Goal: Information Seeking & Learning: Learn about a topic

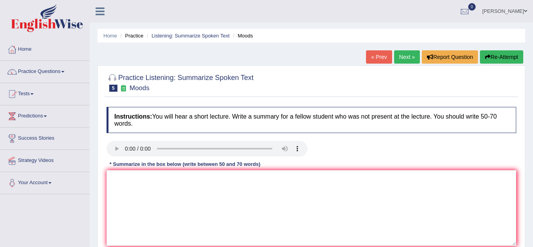
click at [313, 13] on ul "paul Toggle navigation Username: Paulchirwapte2025 Access Type: Online Subscrip…" at bounding box center [378, 11] width 310 height 22
click at [64, 71] on span at bounding box center [62, 72] width 3 height 2
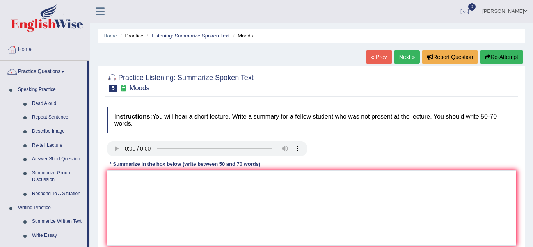
click at [527, 200] on div "Home Practice Listening: Summarize Spoken Text Moods « Prev Next » Report Quest…" at bounding box center [311, 195] width 443 height 390
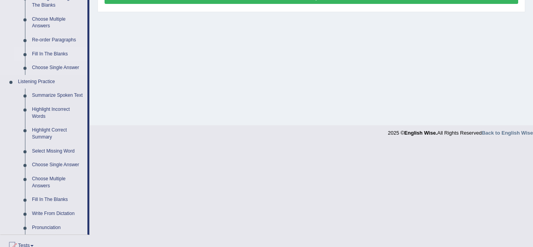
scroll to position [267, 0]
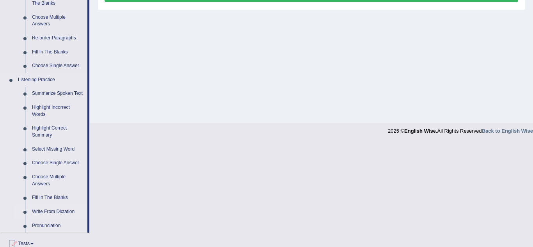
click at [34, 212] on link "Write From Dictation" at bounding box center [57, 212] width 59 height 14
click at [34, 212] on ul "Home Practice Questions Speaking Practice Read Aloud Repeat Sentence Describe I…" at bounding box center [44, 57] width 89 height 570
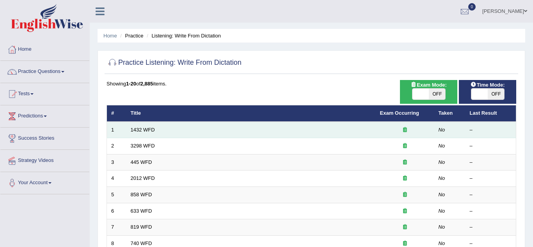
click at [171, 133] on td "1432 WFD" at bounding box center [250, 130] width 249 height 16
click at [169, 130] on td "1432 WFD" at bounding box center [250, 130] width 249 height 16
click at [142, 130] on link "1432 WFD" at bounding box center [143, 130] width 24 height 6
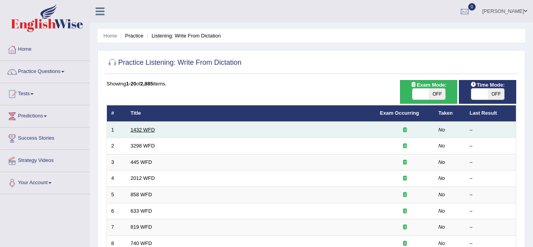
click at [142, 130] on link "1432 WFD" at bounding box center [143, 130] width 24 height 6
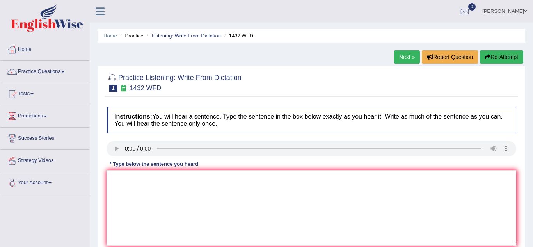
click at [113, 170] on div "Instructions: You will hear a sentence. Type the sentence in the box below exac…" at bounding box center [311, 186] width 413 height 166
click at [110, 187] on textarea at bounding box center [310, 208] width 409 height 76
type textarea "m"
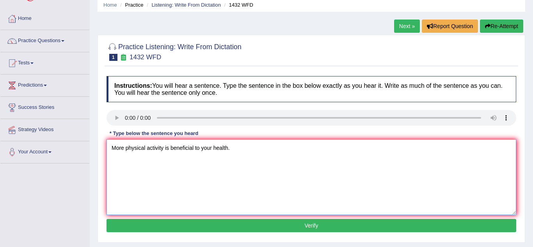
scroll to position [25, 0]
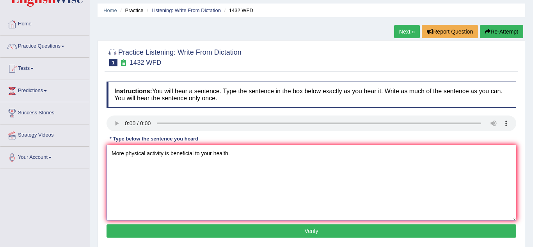
type textarea "More physical activity is beneficial to your health."
click at [151, 235] on button "Verify" at bounding box center [310, 230] width 409 height 13
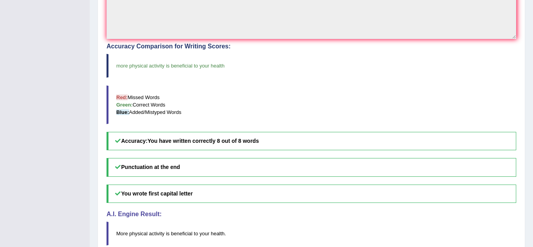
scroll to position [218, 0]
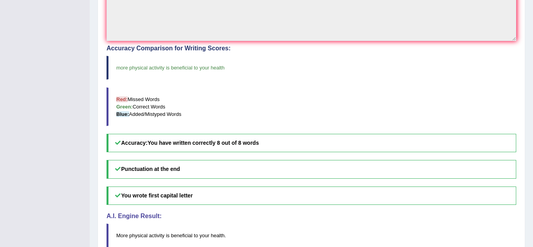
click at [92, 216] on div "Home Practice Listening: Write From Dictation 1432 WFD Next » Report Question R…" at bounding box center [311, 24] width 443 height 485
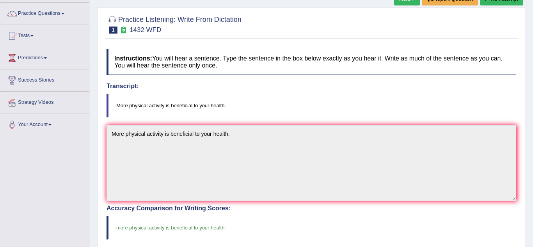
scroll to position [46, 0]
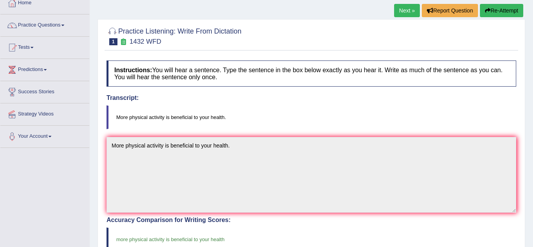
click at [409, 11] on link "Next »" at bounding box center [407, 10] width 26 height 13
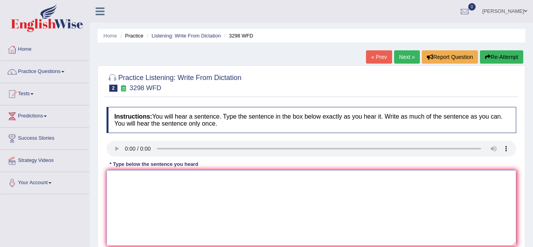
click at [120, 209] on textarea at bounding box center [310, 208] width 409 height 76
click at [114, 180] on textarea "animal behaviour seem to dust like that of a human" at bounding box center [310, 208] width 409 height 76
type textarea "Animal behaviour seem to dust like that of a human"
click at [99, 226] on div "Practice Listening: Write From Dictation 2 3298 WFD Instructions: You will hear…" at bounding box center [310, 170] width 427 height 208
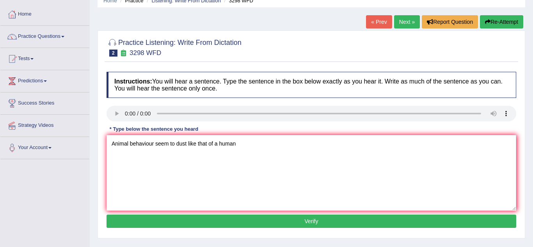
scroll to position [47, 0]
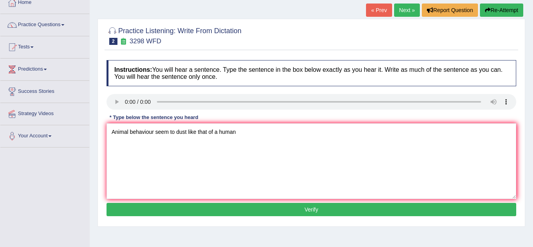
click at [200, 206] on button "Verify" at bounding box center [310, 209] width 409 height 13
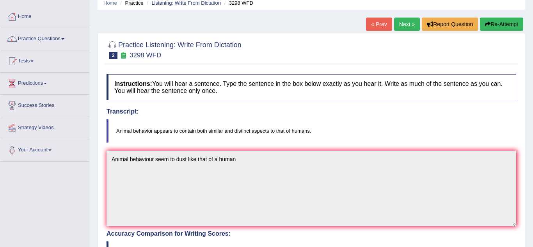
scroll to position [31, 0]
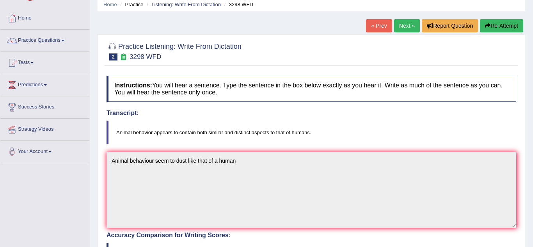
click at [510, 28] on button "Re-Attempt" at bounding box center [501, 25] width 43 height 13
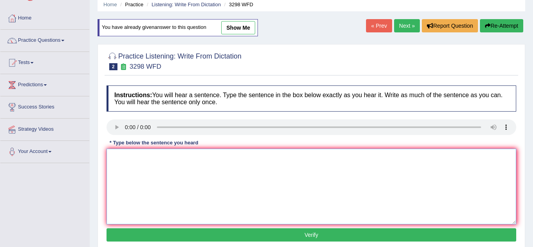
click at [131, 169] on textarea at bounding box center [310, 187] width 409 height 76
type textarea "Animal behavoiur has similar and disticte to that of a huma"
click at [207, 236] on button "Verify" at bounding box center [310, 234] width 409 height 13
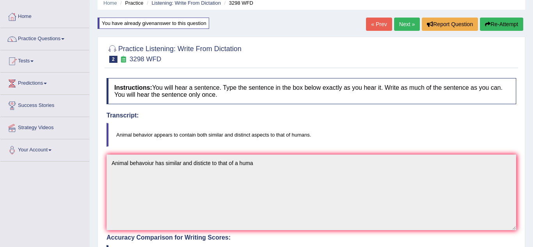
scroll to position [31, 0]
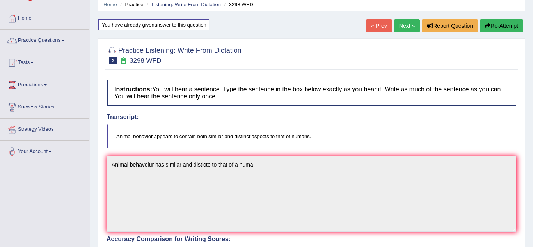
click at [497, 23] on button "Re-Attempt" at bounding box center [501, 25] width 43 height 13
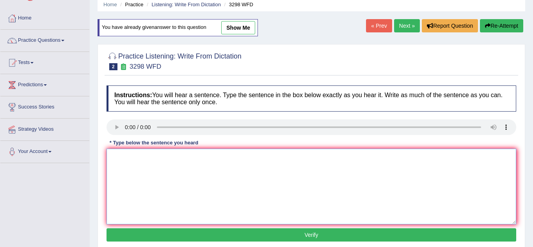
click at [138, 161] on textarea at bounding box center [310, 187] width 409 height 76
type textarea "Animal behaviour seem to have similar disticte to that of huamn"
click at [198, 236] on button "Verify" at bounding box center [310, 234] width 409 height 13
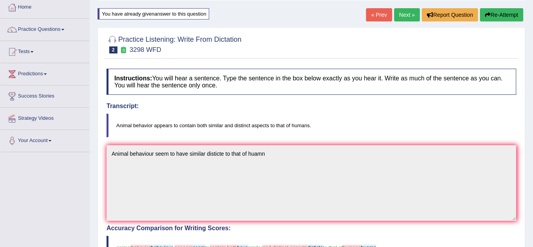
scroll to position [31, 0]
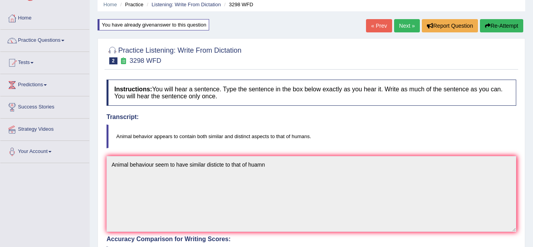
click at [511, 27] on button "Re-Attempt" at bounding box center [501, 25] width 43 height 13
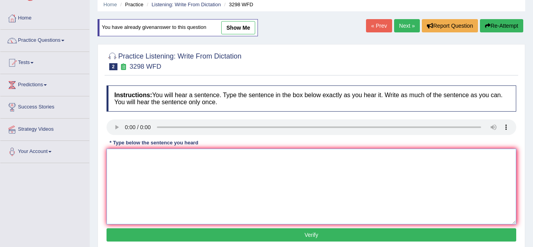
click at [117, 164] on textarea at bounding box center [310, 187] width 409 height 76
type textarea "Animal behaiouv appears to have distcte to that of human"
click at [511, 25] on button "Re-Attempt" at bounding box center [501, 25] width 43 height 13
click at [139, 154] on textarea at bounding box center [310, 187] width 409 height 76
type textarea "Animal bahaviour appears to have similar dicticte to that of human"
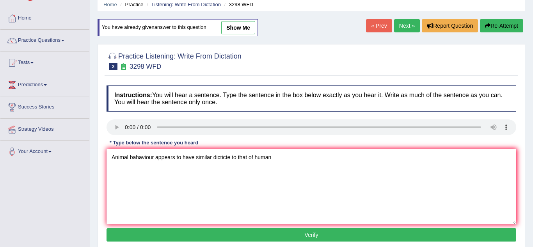
click at [176, 239] on button "Verify" at bounding box center [310, 234] width 409 height 13
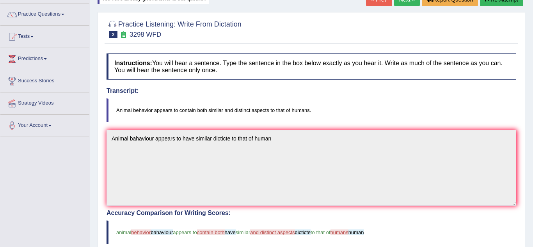
scroll to position [16, 0]
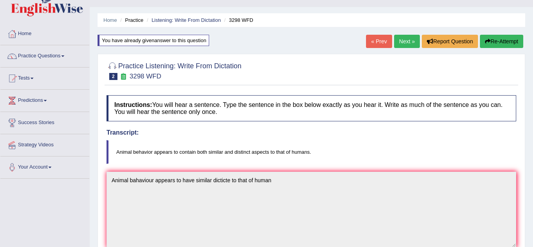
click at [486, 43] on icon "button" at bounding box center [487, 41] width 5 height 5
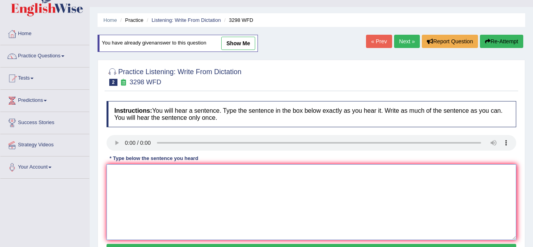
click at [145, 175] on textarea at bounding box center [310, 202] width 409 height 76
click at [213, 175] on textarea "Animal behaviour appears to have similar disticte to that of human" at bounding box center [310, 202] width 409 height 76
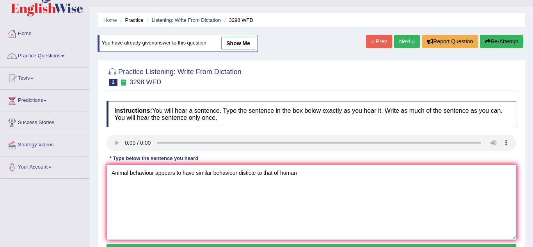
type textarea "Animal behaviour appears to have similar behaviour disticte to that of human"
click at [521, 190] on div "Practice Listening: Write From Dictation 2 3298 WFD Instructions: You will hear…" at bounding box center [310, 164] width 427 height 208
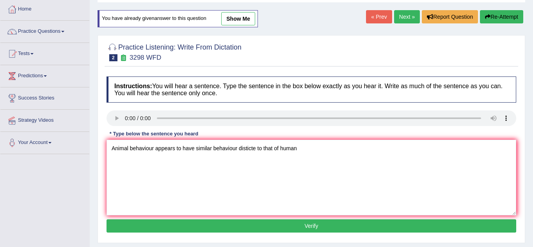
scroll to position [62, 0]
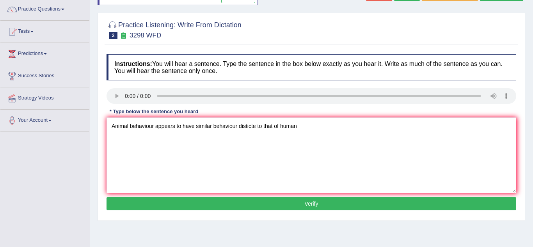
click at [377, 202] on button "Verify" at bounding box center [310, 203] width 409 height 13
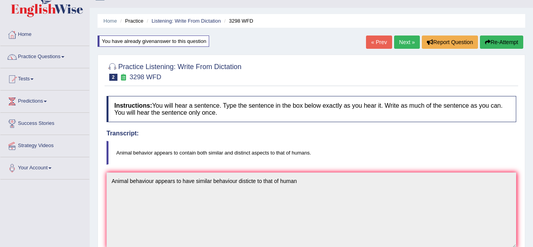
scroll to position [13, 0]
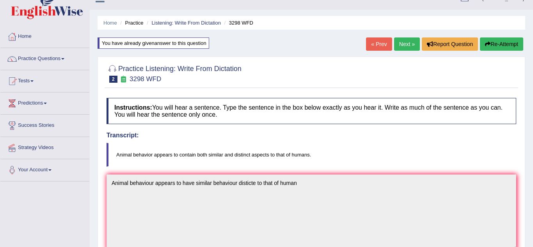
click at [503, 43] on button "Re-Attempt" at bounding box center [501, 43] width 43 height 13
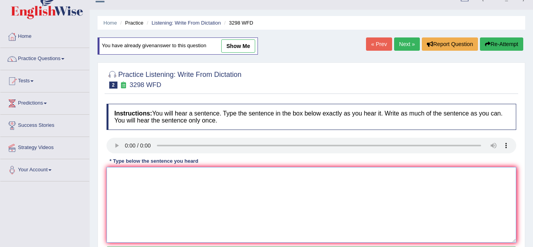
click at [119, 183] on textarea at bounding box center [310, 205] width 409 height 76
type textarea "a"
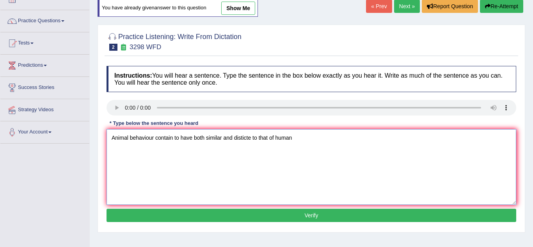
scroll to position [51, 0]
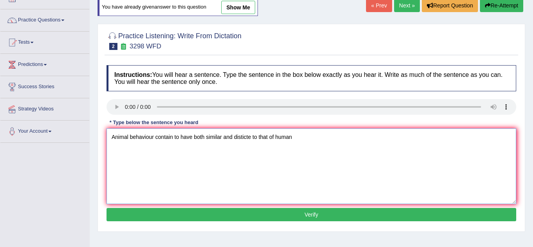
type textarea "Animal behaviour contain to have both similar and disticte to that of human"
click at [470, 219] on button "Verify" at bounding box center [310, 214] width 409 height 13
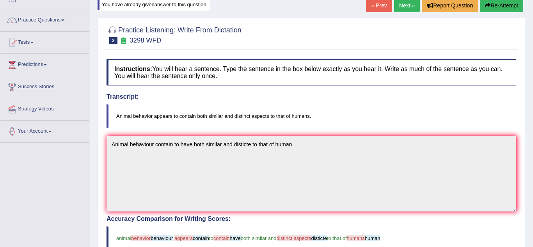
click at [498, 7] on button "Re-Attempt" at bounding box center [501, 5] width 43 height 13
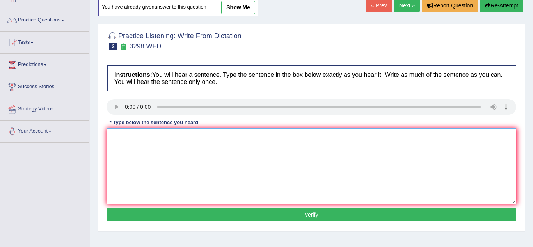
click at [117, 140] on textarea at bounding box center [310, 166] width 409 height 76
type textarea "a"
click at [200, 136] on textarea "Animal behaviour appears to contact similar disticte to that of human" at bounding box center [310, 166] width 409 height 76
click at [201, 138] on textarea "Animal behaviour appears to contact similar disticte to that of human" at bounding box center [310, 166] width 409 height 76
type textarea "Animal behaviour appears to contain similar disticte to that of human"
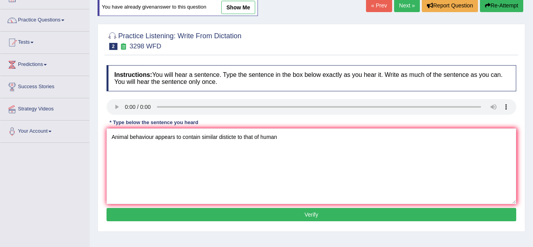
click at [309, 217] on button "Verify" at bounding box center [310, 214] width 409 height 13
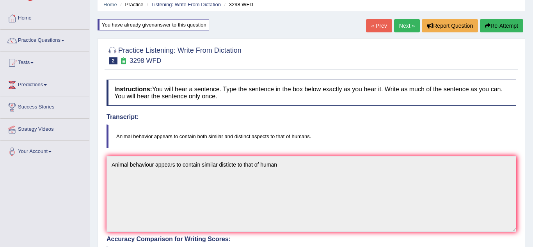
scroll to position [20, 0]
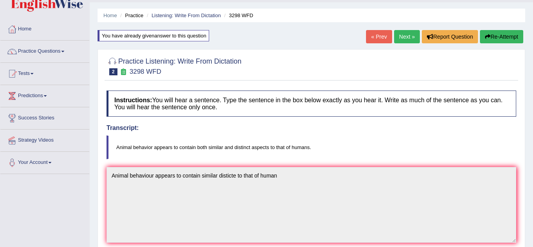
click at [404, 40] on link "Next »" at bounding box center [407, 36] width 26 height 13
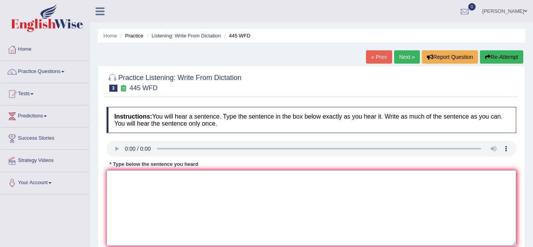
click at [129, 180] on textarea at bounding box center [310, 208] width 409 height 76
type textarea "The american airstrip made a plan to landing by mass"
click at [521, 201] on div "Practice Listening: Write From Dictation 3 445 WFD Instructions: You will hear …" at bounding box center [310, 170] width 427 height 208
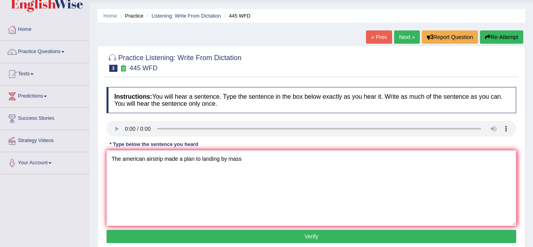
scroll to position [31, 0]
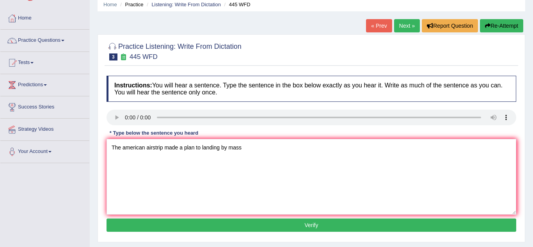
click at [295, 224] on button "Verify" at bounding box center [310, 224] width 409 height 13
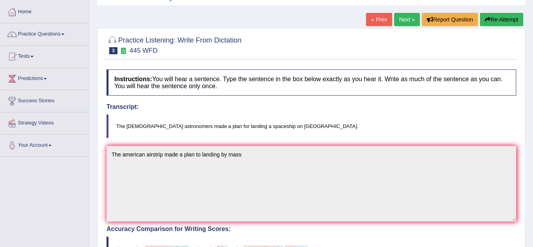
scroll to position [0, 0]
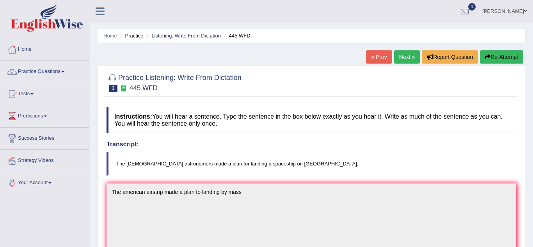
click at [405, 61] on link "Next »" at bounding box center [407, 56] width 26 height 13
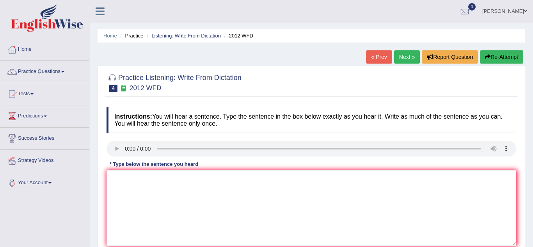
click at [126, 170] on div "Instructions: You will hear a sentence. Type the sentence in the box below exac…" at bounding box center [311, 186] width 413 height 166
click at [129, 179] on textarea at bounding box center [310, 208] width 409 height 76
click at [137, 179] on textarea "There wasgreat deal deabte on this topic" at bounding box center [310, 208] width 409 height 76
click at [181, 178] on textarea "There was great deal deabte on this topic" at bounding box center [310, 208] width 409 height 76
click at [163, 178] on textarea "There was great deal debate on this topic" at bounding box center [310, 208] width 409 height 76
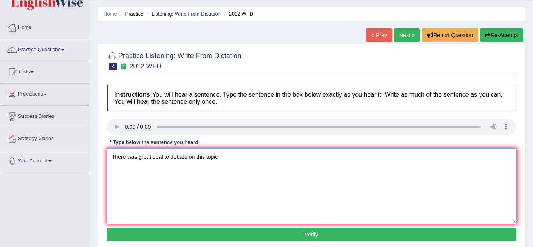
scroll to position [22, 0]
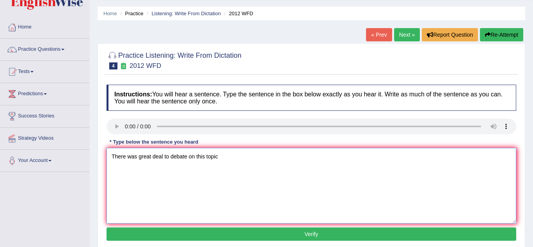
type textarea "There was great deal to debate on this topic"
click at [172, 238] on button "Verify" at bounding box center [310, 233] width 409 height 13
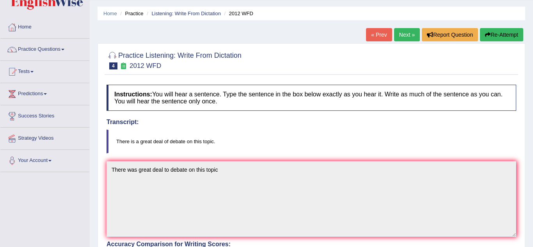
click at [412, 41] on link "Next »" at bounding box center [407, 34] width 26 height 13
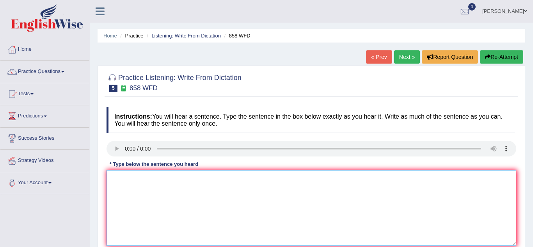
click at [128, 195] on textarea at bounding box center [310, 208] width 409 height 76
click at [230, 179] on textarea "The year when the sharpervide act was wrtten pn historian" at bounding box center [310, 208] width 409 height 76
type textarea "The year when the sharpervide act was wrtten on historian"
click at [94, 232] on div "Home Practice Listening: Write From Dictation 858 WFD « Prev Next » Report Ques…" at bounding box center [311, 195] width 443 height 390
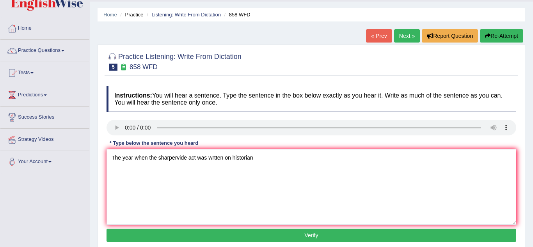
scroll to position [31, 0]
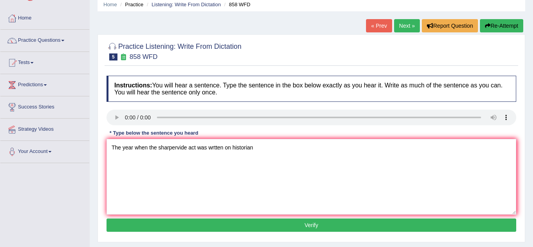
click at [224, 223] on button "Verify" at bounding box center [310, 224] width 409 height 13
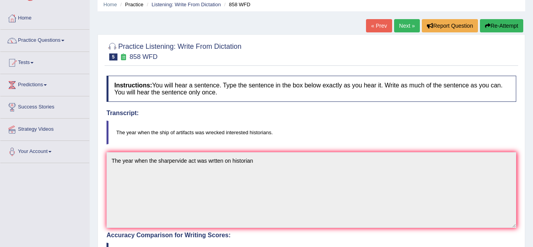
click at [94, 207] on div "Home Practice Listening: Write From Dictation 858 WFD « Prev Next » Report Ques…" at bounding box center [311, 211] width 443 height 485
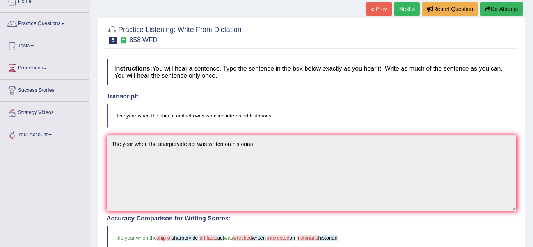
scroll to position [47, 0]
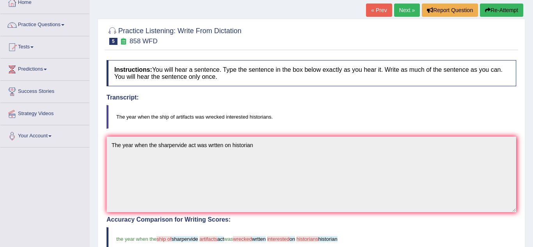
click at [512, 10] on button "Re-Attempt" at bounding box center [501, 10] width 43 height 13
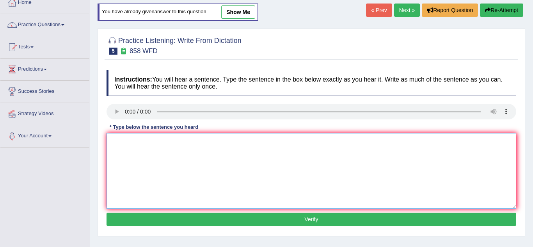
click at [127, 175] on textarea at bounding box center [310, 171] width 409 height 76
type textarea "The year when the shapervide fact was written interested historian"
click at [165, 218] on button "Verify" at bounding box center [310, 219] width 409 height 13
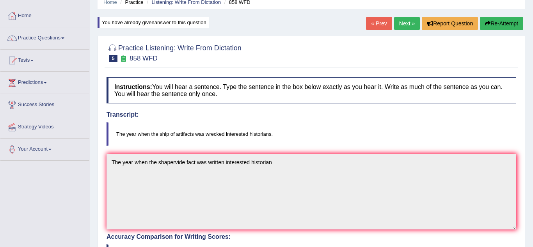
scroll to position [13, 0]
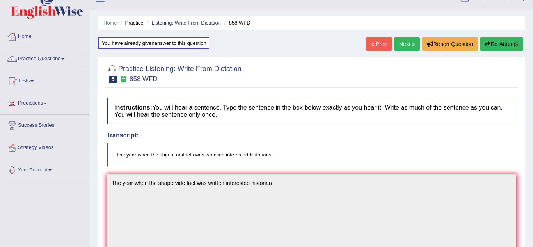
click at [408, 50] on link "Next »" at bounding box center [407, 43] width 26 height 13
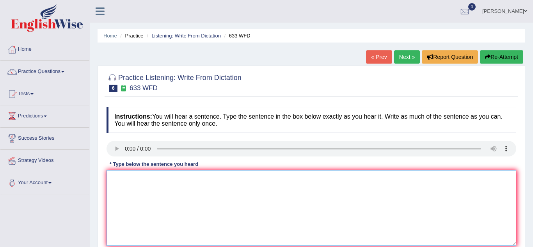
click at [122, 181] on textarea at bounding box center [310, 208] width 409 height 76
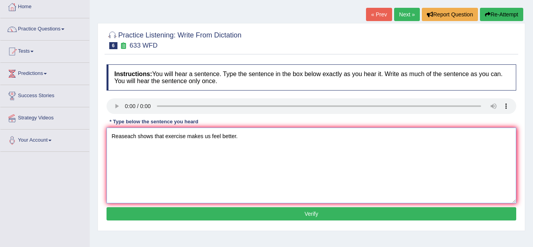
scroll to position [42, 0]
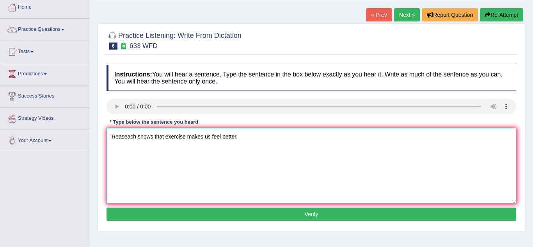
type textarea "Reaseach shows that exercise makes us feel better."
click at [286, 217] on button "Verify" at bounding box center [310, 213] width 409 height 13
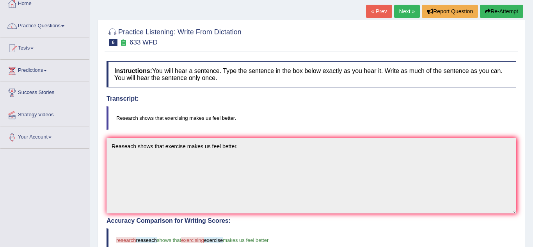
scroll to position [0, 0]
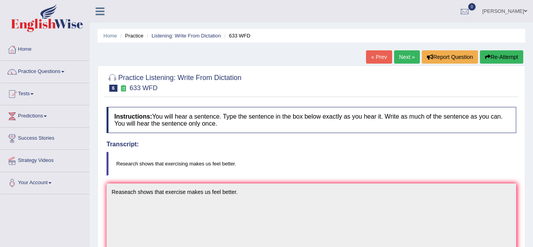
click at [407, 57] on link "Next »" at bounding box center [407, 56] width 26 height 13
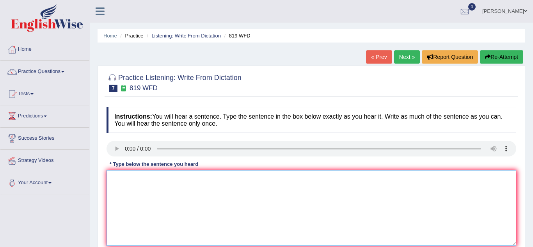
click at [126, 190] on textarea at bounding box center [310, 208] width 409 height 76
click at [115, 180] on textarea "plants are able to continue grow through out their life" at bounding box center [310, 208] width 409 height 76
type textarea "Plants are able to continue grow through out their life"
click at [526, 217] on div "Home Practice Listening: Write From Dictation 819 WFD « Prev Next » Report Ques…" at bounding box center [311, 195] width 443 height 390
drag, startPoint x: 526, startPoint y: 217, endPoint x: 528, endPoint y: 255, distance: 38.3
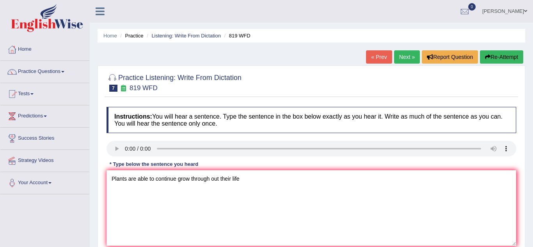
click at [528, 246] on html "Toggle navigation Home Practice Questions Speaking Practice Read Aloud Repeat S…" at bounding box center [266, 123] width 533 height 247
click at [526, 236] on div "Home Practice Listening: Write From Dictation 819 WFD « Prev Next » Report Ques…" at bounding box center [311, 195] width 443 height 390
drag, startPoint x: 526, startPoint y: 236, endPoint x: 522, endPoint y: 255, distance: 19.6
click at [522, 246] on html "Toggle navigation Home Practice Questions Speaking Practice Read Aloud Repeat S…" at bounding box center [266, 123] width 533 height 247
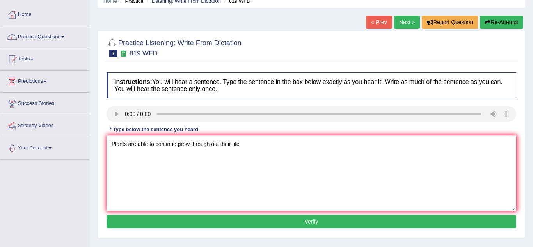
scroll to position [35, 0]
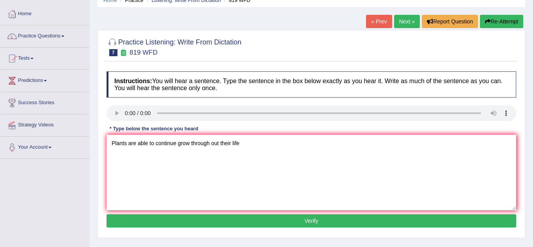
click at [426, 223] on button "Verify" at bounding box center [310, 220] width 409 height 13
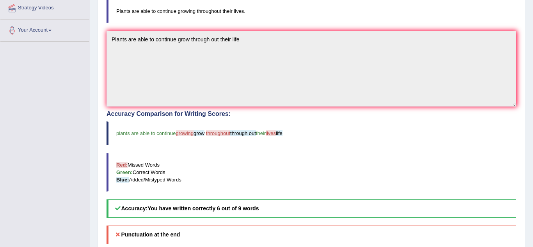
scroll to position [147, 0]
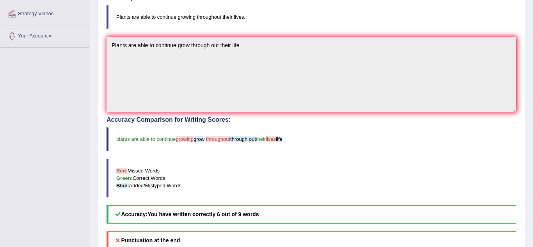
click at [508, 123] on h4 "Accuracy Comparison for Writing Scores:" at bounding box center [310, 119] width 409 height 7
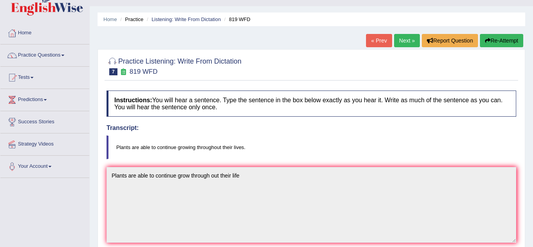
scroll to position [6, 0]
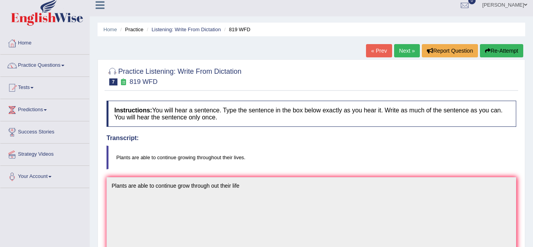
click at [409, 49] on link "Next »" at bounding box center [407, 50] width 26 height 13
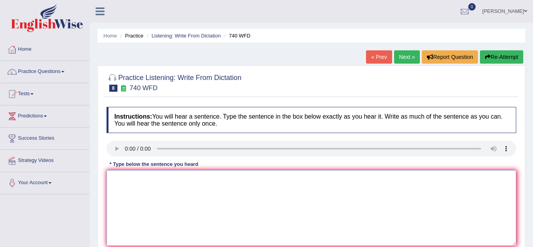
click at [136, 179] on textarea at bounding box center [310, 208] width 409 height 76
type textarea "A series of observation where carried out in a class room"
click at [99, 193] on div "Practice Listening: Write From Dictation 8 740 WFD Instructions: You will hear …" at bounding box center [310, 170] width 427 height 208
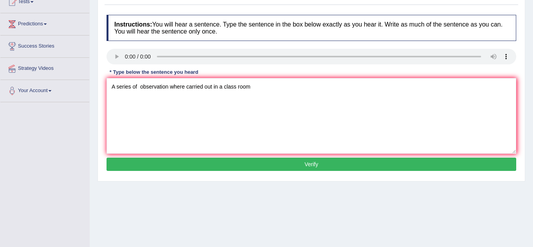
scroll to position [94, 0]
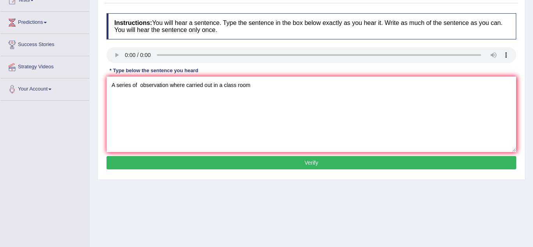
click at [162, 166] on button "Verify" at bounding box center [310, 162] width 409 height 13
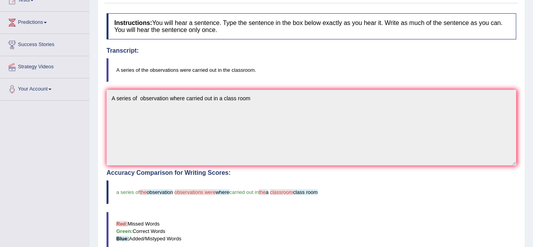
click at [94, 142] on div "Home Practice Listening: Write From Dictation 740 WFD « Prev Next » Report Ques…" at bounding box center [311, 148] width 443 height 485
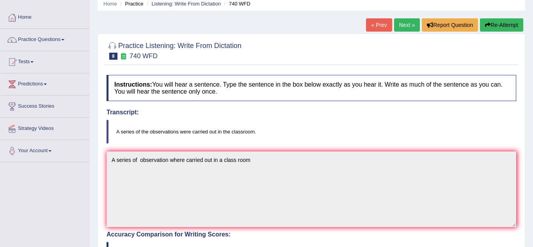
scroll to position [31, 0]
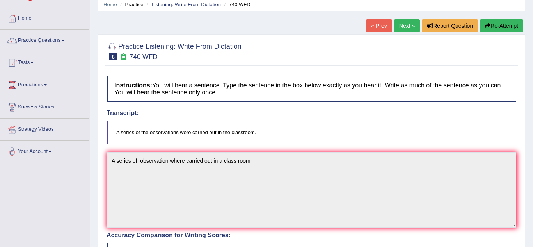
click at [401, 28] on link "Next »" at bounding box center [407, 25] width 26 height 13
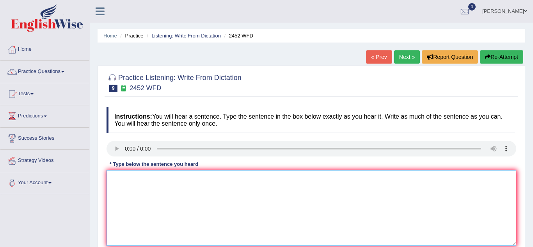
click at [205, 183] on textarea at bounding box center [310, 208] width 409 height 76
click at [115, 210] on textarea at bounding box center [310, 208] width 409 height 76
type textarea "It is a debate about the value of knowledge"
click at [99, 217] on div "Practice Listening: Write From Dictation 9 2452 WFD Instructions: You will hear…" at bounding box center [310, 170] width 427 height 208
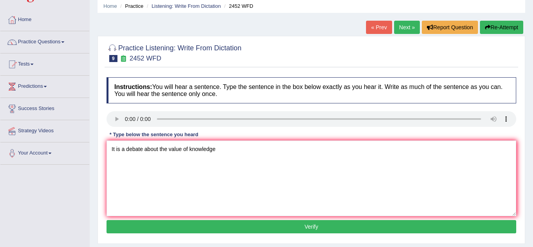
scroll to position [31, 0]
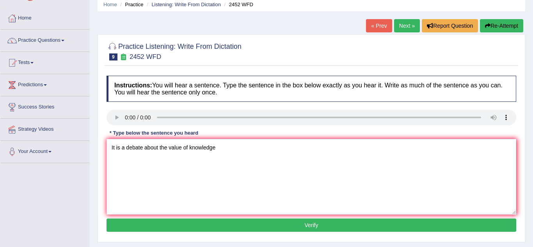
click at [164, 228] on button "Verify" at bounding box center [310, 224] width 409 height 13
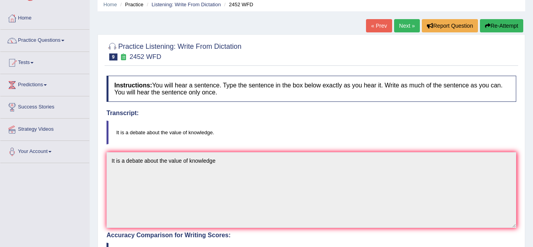
click at [97, 213] on div "Home Practice Listening: Write From Dictation 2452 WFD « Prev Next » Report Que…" at bounding box center [311, 211] width 443 height 485
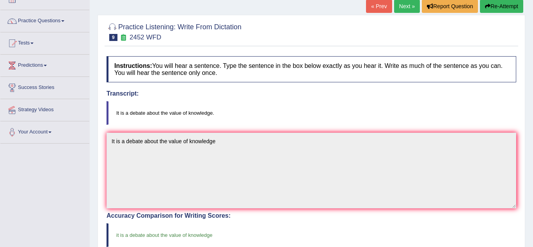
scroll to position [0, 0]
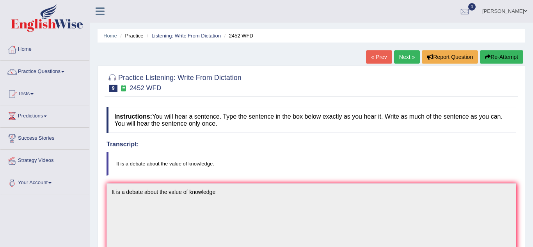
click at [407, 60] on link "Next »" at bounding box center [407, 56] width 26 height 13
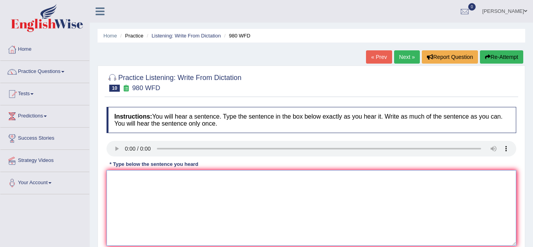
click at [153, 190] on textarea at bounding box center [310, 208] width 409 height 76
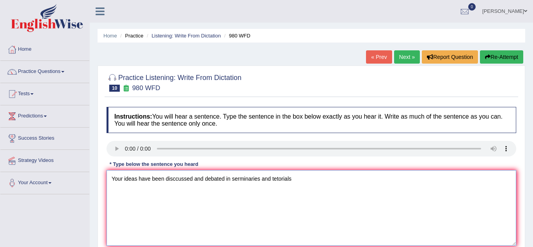
type textarea "Your ideas have been disccussed and debated in serminaries and tetorials"
click at [99, 201] on div "Practice Listening: Write From Dictation 10 980 WFD Instructions: You will hear…" at bounding box center [310, 170] width 427 height 208
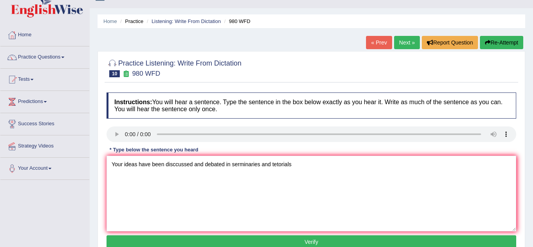
scroll to position [16, 0]
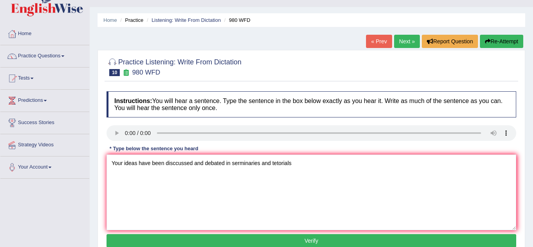
click at [137, 239] on button "Verify" at bounding box center [310, 240] width 409 height 13
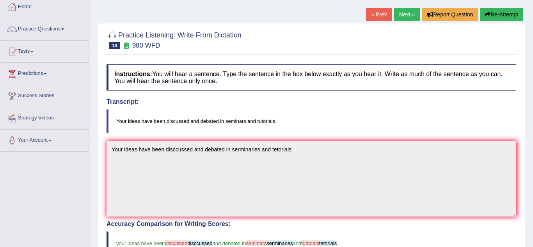
scroll to position [31, 0]
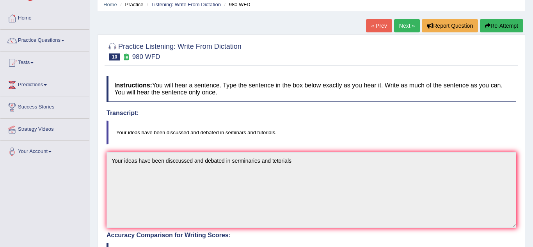
click at [401, 26] on link "Next »" at bounding box center [407, 25] width 26 height 13
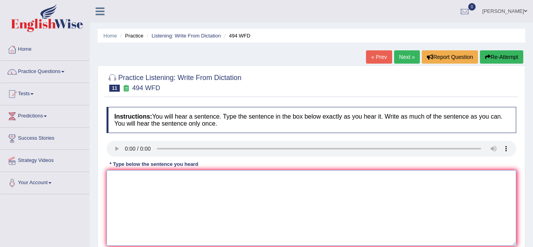
click at [128, 183] on textarea at bounding box center [310, 208] width 409 height 76
click at [115, 178] on textarea "the vocabulary that is being spoken in similar is called dragon" at bounding box center [310, 208] width 409 height 76
type textarea "The vocabulary that is being spoken in similar is called dragon"
click at [102, 227] on div "Practice Listening: Write From Dictation 11 494 WFD Instructions: You will hear…" at bounding box center [310, 170] width 427 height 208
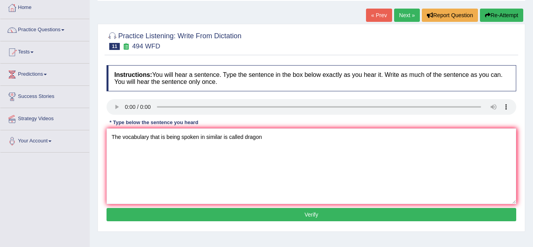
scroll to position [47, 0]
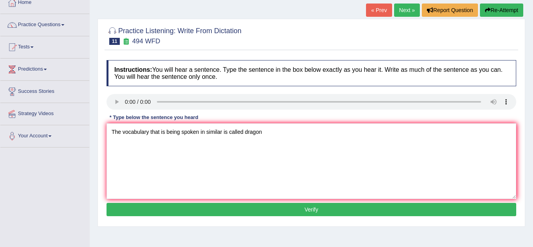
click at [151, 214] on button "Verify" at bounding box center [310, 209] width 409 height 13
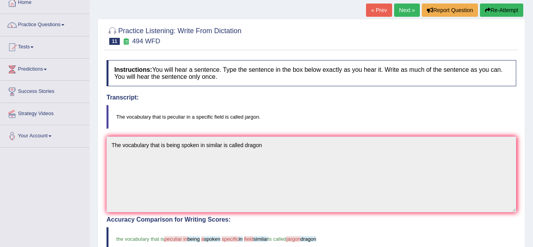
click at [101, 215] on div "Practice Listening: Write From Dictation 11 494 WFD Instructions: You will hear…" at bounding box center [310, 226] width 427 height 414
click at [407, 10] on link "Next »" at bounding box center [407, 10] width 26 height 13
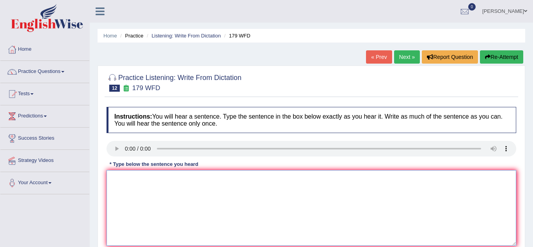
click at [120, 202] on textarea at bounding box center [310, 208] width 409 height 76
type textarea "Lectures are the oldest and formal teaching method at university"
click at [528, 223] on div "Home Practice Listening: Write From Dictation 179 WFD « Prev Next » Report Ques…" at bounding box center [311, 195] width 443 height 390
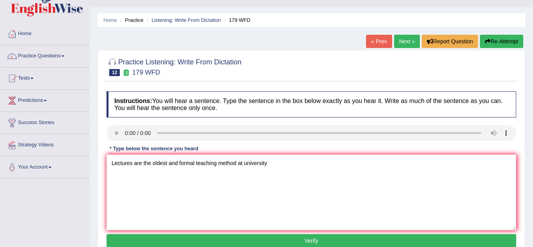
scroll to position [31, 0]
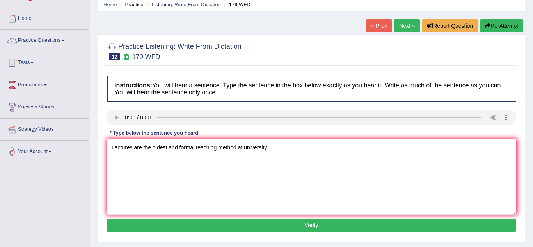
click at [427, 224] on button "Verify" at bounding box center [310, 224] width 409 height 13
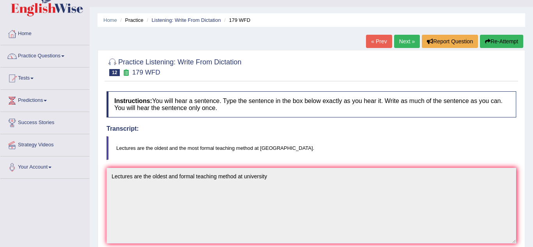
scroll to position [0, 0]
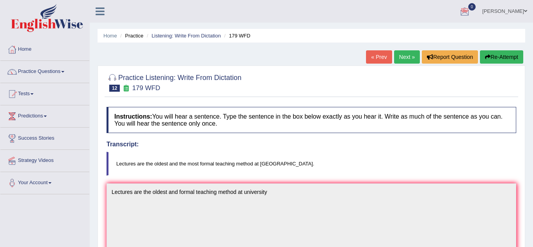
click at [470, 12] on div at bounding box center [465, 12] width 12 height 12
click at [458, 14] on ul "paul Toggle navigation Username: Paulchirwapte2025 Access Type: Online Subscrip…" at bounding box center [378, 11] width 310 height 22
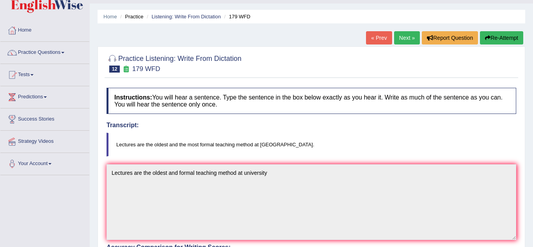
scroll to position [16, 0]
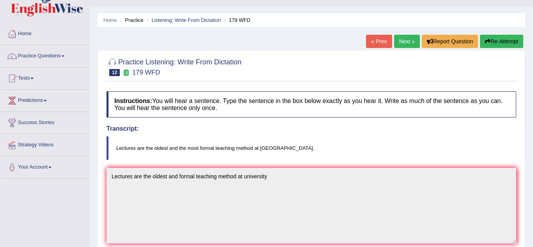
click at [401, 40] on link "Next »" at bounding box center [407, 41] width 26 height 13
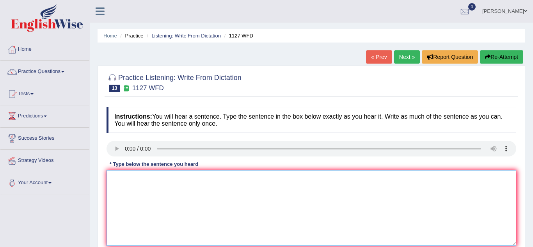
click at [138, 181] on textarea at bounding box center [310, 208] width 409 height 76
type textarea "A university degree is a requiement to enter many proffesion"
click at [99, 223] on div "Practice Listening: Write From Dictation 13 1127 WFD Instructions: You will hea…" at bounding box center [310, 170] width 427 height 208
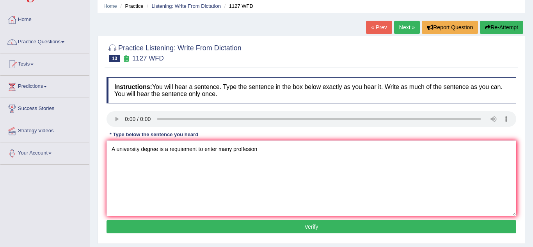
scroll to position [31, 0]
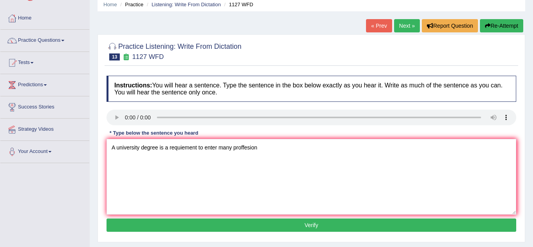
click at [136, 223] on button "Verify" at bounding box center [310, 224] width 409 height 13
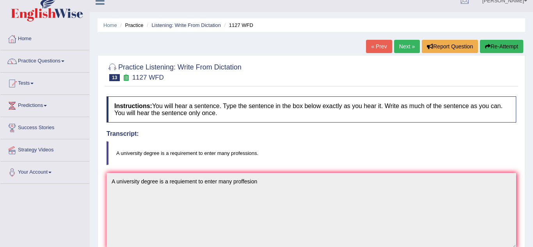
scroll to position [0, 0]
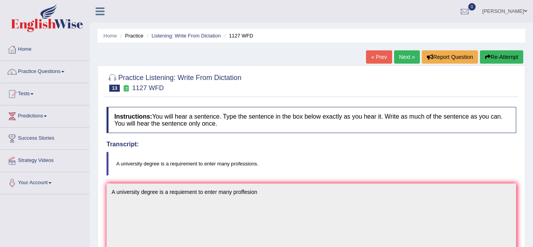
click at [402, 59] on link "Next »" at bounding box center [407, 56] width 26 height 13
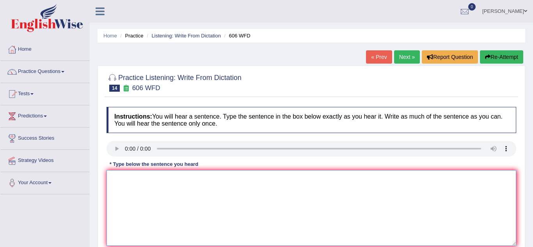
click at [119, 173] on textarea at bounding box center [310, 208] width 409 height 76
type textarea "Students later learn the language chines in greece"
click at [98, 197] on div "Practice Listening: Write From Dictation 14 606 WFD Instructions: You will hear…" at bounding box center [310, 170] width 427 height 208
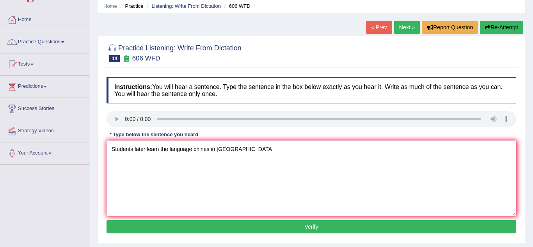
scroll to position [31, 0]
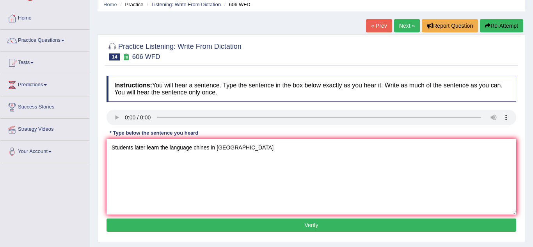
click at [178, 227] on button "Verify" at bounding box center [310, 224] width 409 height 13
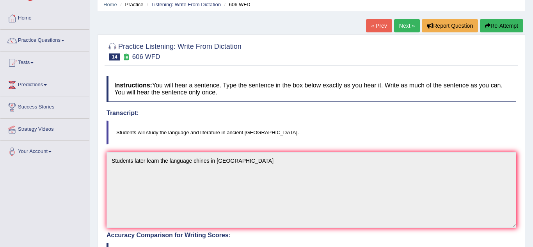
click at [100, 215] on div "Practice Listening: Write From Dictation 14 606 WFD Instructions: You will hear…" at bounding box center [310, 241] width 427 height 414
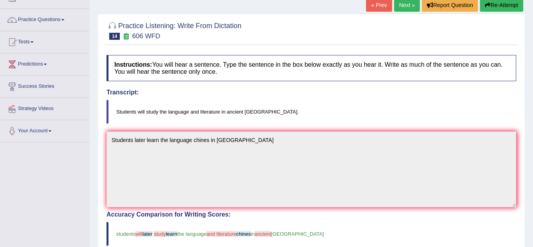
scroll to position [0, 0]
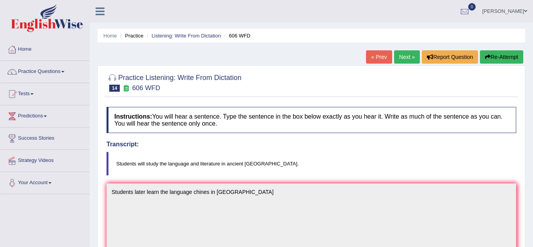
click at [411, 59] on link "Next »" at bounding box center [407, 56] width 26 height 13
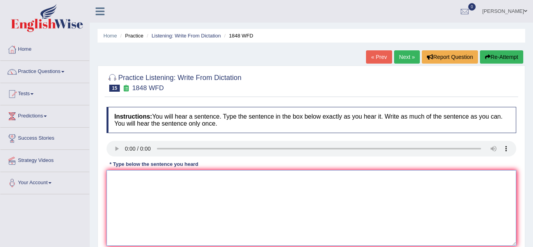
click at [161, 206] on textarea at bounding box center [310, 208] width 409 height 76
type textarea "Students must provide valide identification to enrol a nursing course"
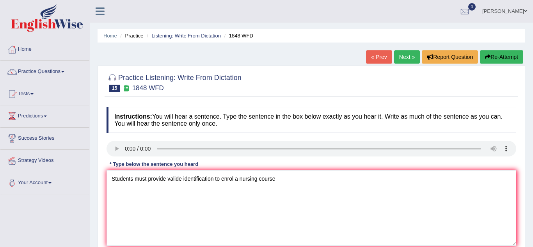
click at [94, 206] on div "Home Practice Listening: Write From Dictation 1848 WFD « Prev Next » Report Que…" at bounding box center [311, 195] width 443 height 390
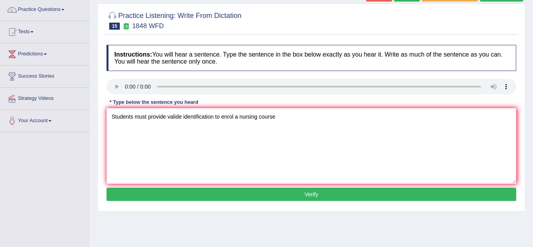
scroll to position [62, 0]
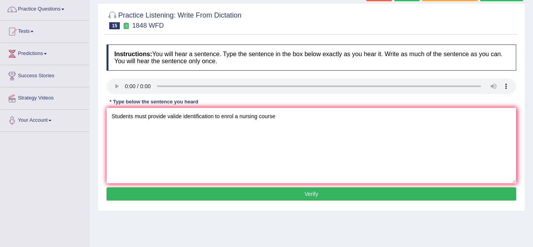
click at [159, 191] on button "Verify" at bounding box center [310, 193] width 409 height 13
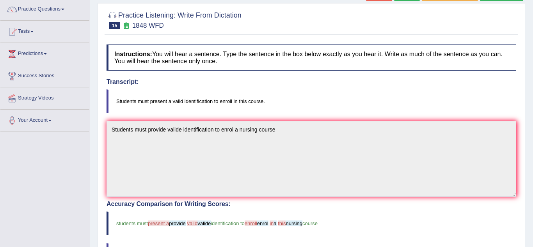
click at [98, 200] on div "Practice Listening: Write From Dictation 15 1848 WFD Instructions: You will hea…" at bounding box center [310, 210] width 427 height 414
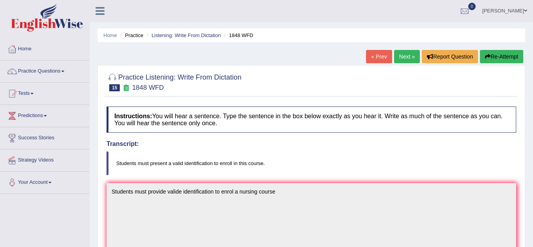
scroll to position [0, 0]
click at [395, 58] on link "Next »" at bounding box center [407, 56] width 26 height 13
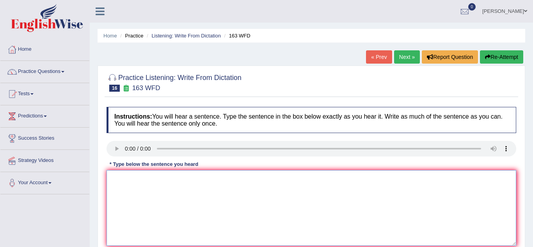
click at [122, 185] on textarea at bounding box center [310, 208] width 409 height 76
click at [213, 179] on textarea "A number of assignment will be submittedto the conference" at bounding box center [310, 208] width 409 height 76
click at [106, 193] on textarea "A number of assignment will be submitted to the conference" at bounding box center [310, 208] width 409 height 76
type textarea "A number of assignment will be submitted to the conference"
click at [103, 192] on div "Practice Listening: Write From Dictation 16 163 WFD Instructions: You will hear…" at bounding box center [310, 170] width 427 height 208
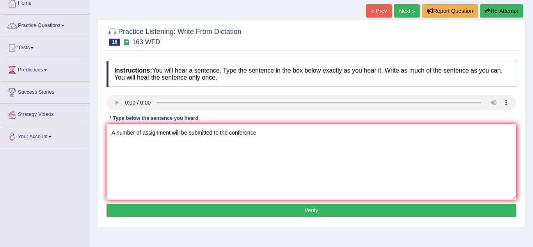
scroll to position [47, 0]
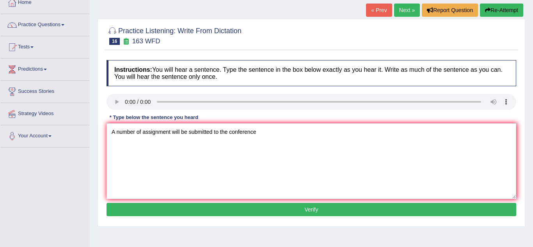
click at [148, 208] on button "Verify" at bounding box center [310, 209] width 409 height 13
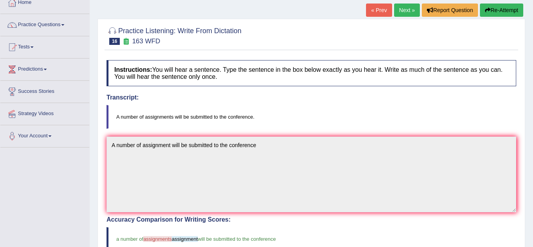
click at [103, 200] on div "Practice Listening: Write From Dictation 16 163 WFD Instructions: You will hear…" at bounding box center [310, 226] width 427 height 414
click at [405, 11] on link "Next »" at bounding box center [407, 10] width 26 height 13
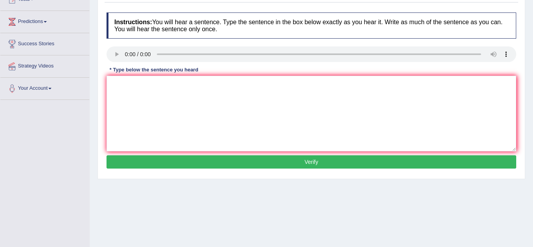
scroll to position [85, 0]
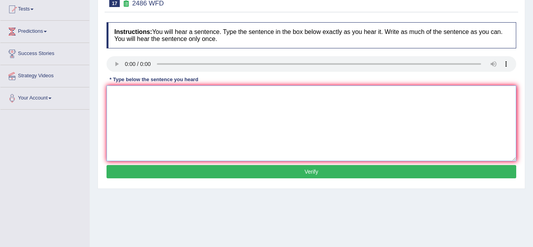
click at [135, 113] on textarea at bounding box center [310, 123] width 409 height 76
type textarea "It is quiet clear that our facial expression are different to the world."
click at [186, 174] on button "Verify" at bounding box center [310, 171] width 409 height 13
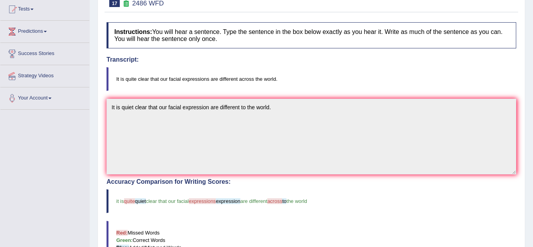
click at [91, 187] on div "Home Practice Listening: Write From Dictation 2486 WFD « Prev Next » Report Que…" at bounding box center [311, 157] width 443 height 485
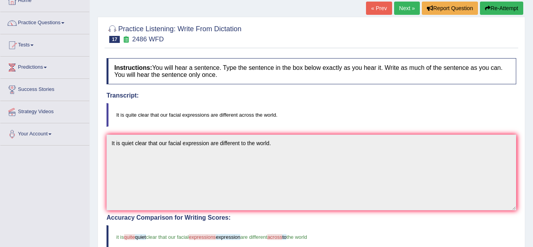
scroll to position [38, 0]
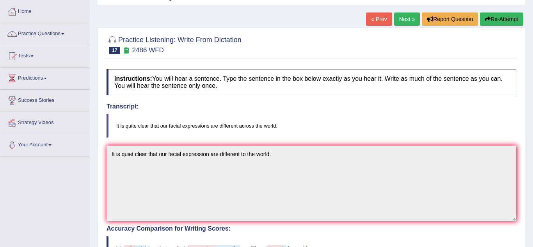
click at [406, 22] on link "Next »" at bounding box center [407, 18] width 26 height 13
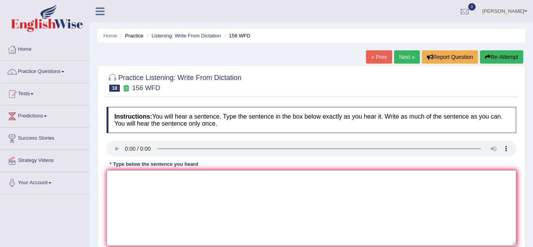
click at [121, 184] on textarea at bounding box center [310, 208] width 409 height 76
type textarea "a"
type textarea "All the assignments are due by [PERSON_NAME]"
click at [103, 204] on div "Practice Listening: Write From Dictation 18 156 WFD Instructions: You will hear…" at bounding box center [310, 170] width 427 height 208
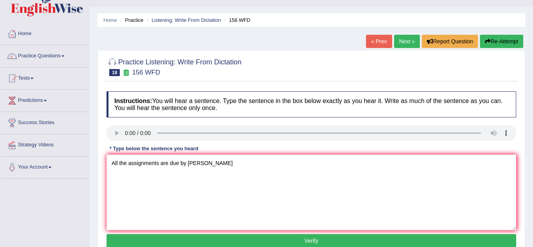
scroll to position [31, 0]
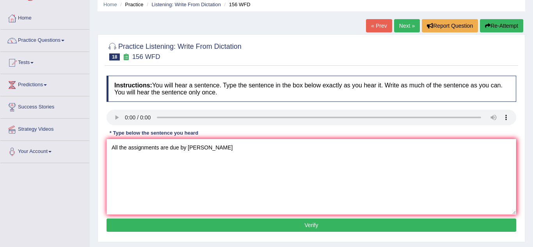
click at [149, 228] on button "Verify" at bounding box center [310, 224] width 409 height 13
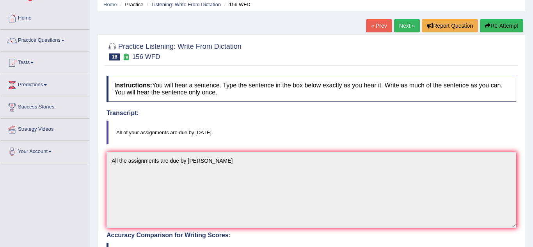
click at [96, 209] on div "Home Practice Listening: Write From Dictation 156 WFD « Prev Next » Report Ques…" at bounding box center [311, 211] width 443 height 485
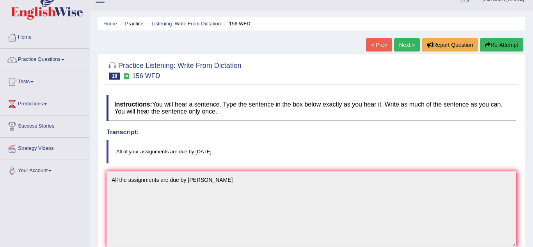
scroll to position [0, 0]
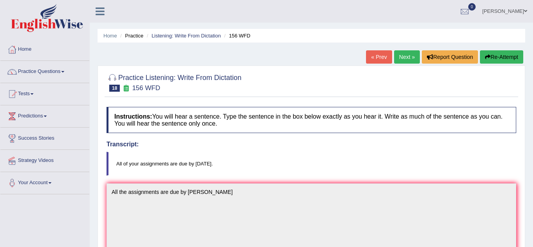
click at [410, 60] on link "Next »" at bounding box center [407, 56] width 26 height 13
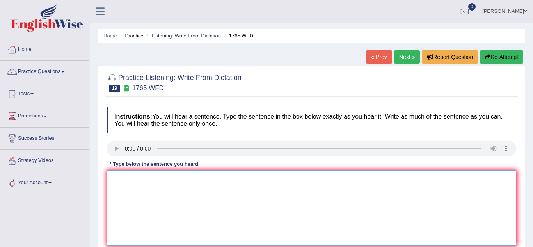
click at [119, 186] on textarea at bounding box center [310, 208] width 409 height 76
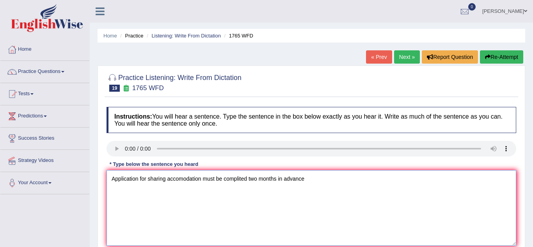
type textarea "Application for sharing accomodation must be complited two months in advance"
click at [101, 214] on div "Practice Listening: Write From Dictation 19 1765 WFD Instructions: You will hea…" at bounding box center [310, 170] width 427 height 208
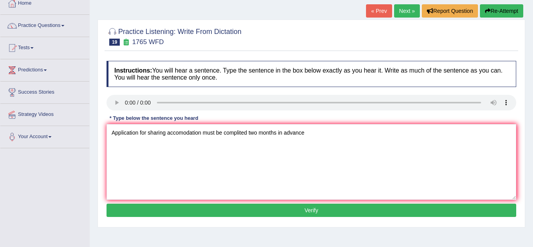
scroll to position [47, 0]
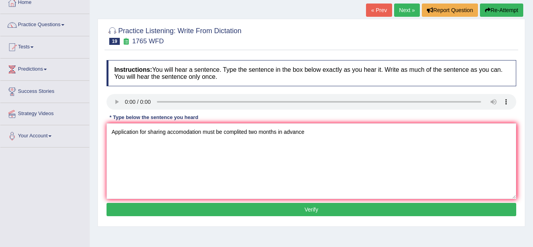
click at [179, 212] on button "Verify" at bounding box center [310, 209] width 409 height 13
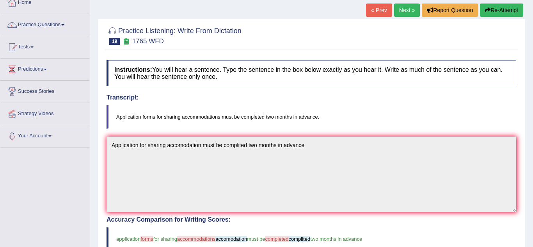
click at [94, 211] on div "Home Practice Listening: Write From Dictation 1765 WFD « Prev Next » Report Que…" at bounding box center [311, 195] width 443 height 485
click at [410, 13] on link "Next »" at bounding box center [407, 10] width 26 height 13
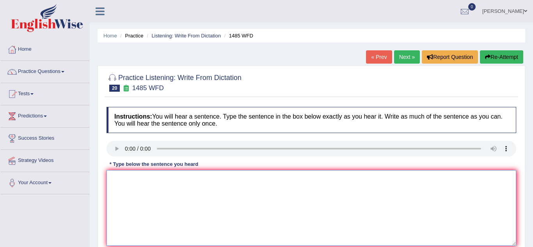
click at [119, 179] on textarea at bounding box center [310, 208] width 409 height 76
type textarea "c"
click at [196, 181] on textarea "course works gives the students tp throuhly unde" at bounding box center [310, 208] width 409 height 76
click at [232, 178] on textarea "course works gives the students to throuhly unde" at bounding box center [310, 208] width 409 height 76
click at [114, 179] on textarea "course works gives the students to throuhly understands the subject" at bounding box center [310, 208] width 409 height 76
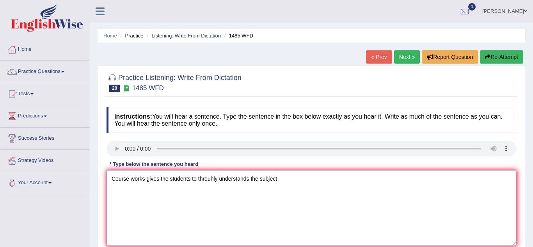
click at [213, 180] on textarea "Course works gives the students to throuhly understands the subject" at bounding box center [310, 208] width 409 height 76
type textarea "Course works gives the students to througly understands the subject"
click at [101, 235] on div "Practice Listening: Write From Dictation 20 1485 WFD Instructions: You will hea…" at bounding box center [310, 170] width 427 height 208
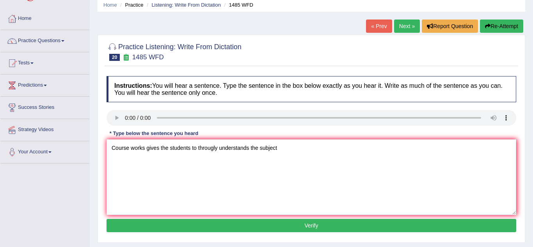
scroll to position [31, 0]
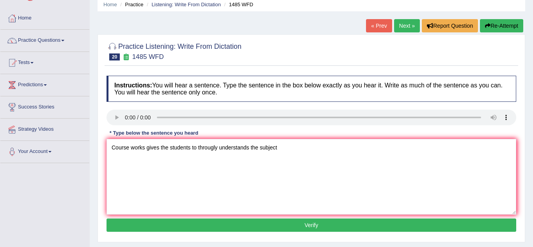
click at [213, 222] on button "Verify" at bounding box center [310, 224] width 409 height 13
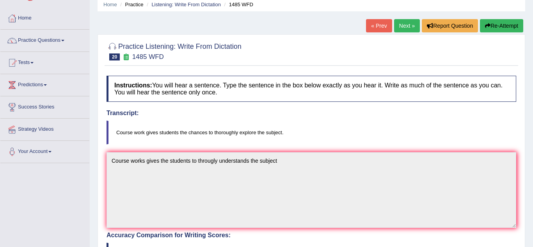
click at [100, 213] on div "Practice Listening: Write From Dictation 20 1485 WFD Instructions: You will hea…" at bounding box center [310, 241] width 427 height 414
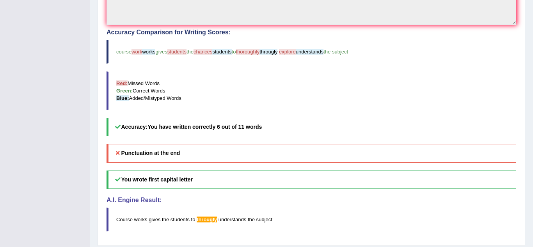
scroll to position [218, 0]
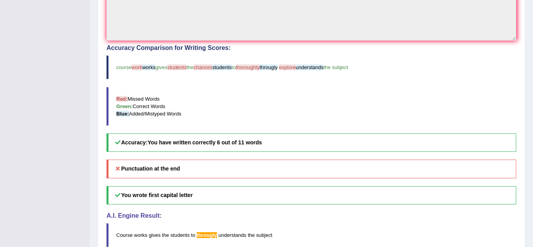
click at [91, 157] on div "Home Practice Listening: Write From Dictation 1485 WFD « Prev Next » Report Que…" at bounding box center [311, 24] width 443 height 485
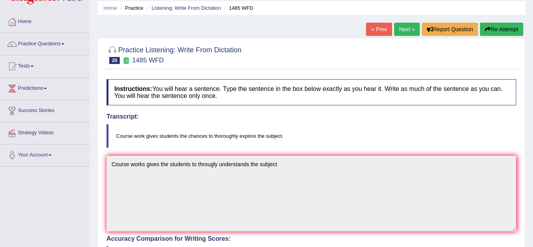
scroll to position [16, 0]
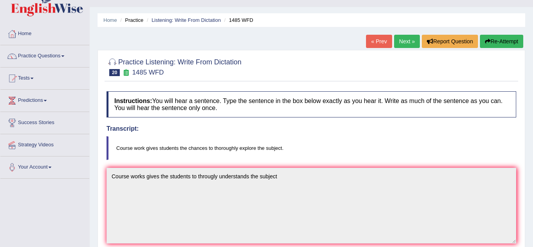
click at [512, 42] on button "Re-Attempt" at bounding box center [501, 41] width 43 height 13
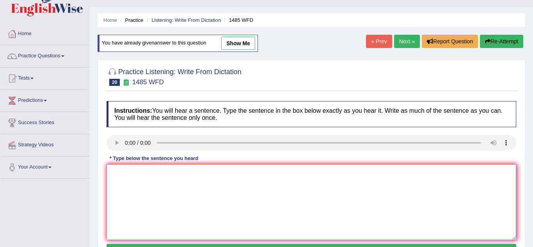
click at [127, 189] on textarea at bounding box center [310, 202] width 409 height 76
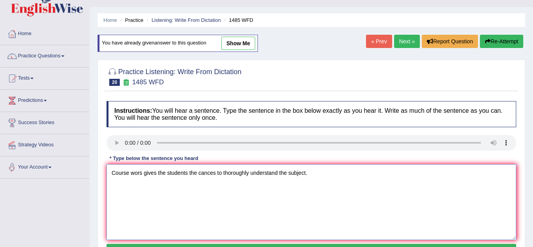
click at [144, 172] on textarea "Course wors gives the students the cances to thoroughly understand the subject." at bounding box center [310, 202] width 409 height 76
click at [191, 173] on textarea "Course works gives the students the cances to thoroughly understand the subject." at bounding box center [310, 202] width 409 height 76
click at [159, 173] on textarea "Course works gives the students the cances to thoroughly understand the subject." at bounding box center [310, 202] width 409 height 76
click at [101, 201] on div "Practice Listening: Write From Dictation 20 1485 WFD Instructions: You will hea…" at bounding box center [310, 164] width 427 height 208
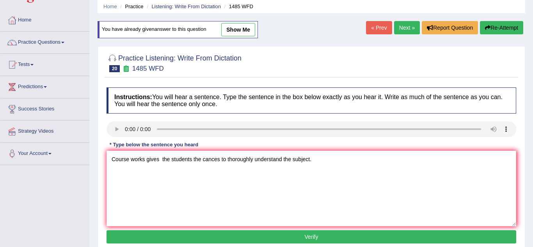
scroll to position [31, 0]
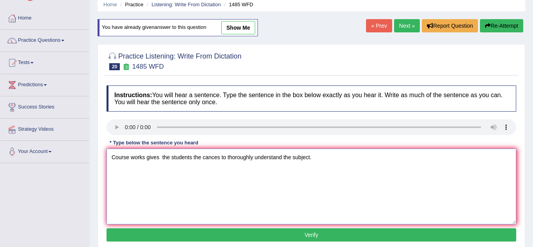
click at [207, 161] on textarea "Course works gives the students the cances to thoroughly understand the subject." at bounding box center [310, 187] width 409 height 76
type textarea "Course works gives the students the chances to thoroughly understand the subjec…"
click at [194, 238] on button "Verify" at bounding box center [310, 234] width 409 height 13
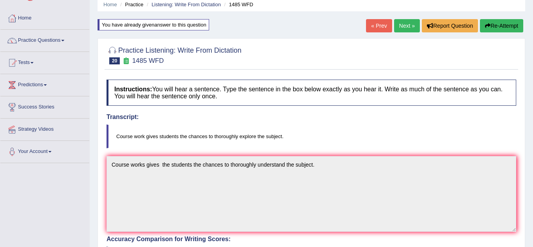
click at [101, 206] on div "Practice Listening: Write From Dictation 20 1485 WFD Instructions: You will hea…" at bounding box center [310, 245] width 427 height 414
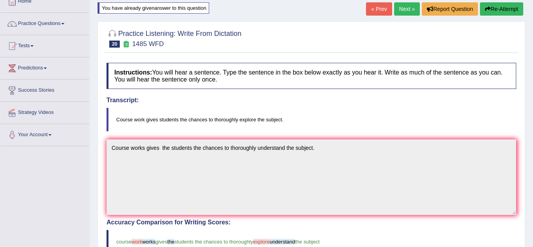
scroll to position [28, 0]
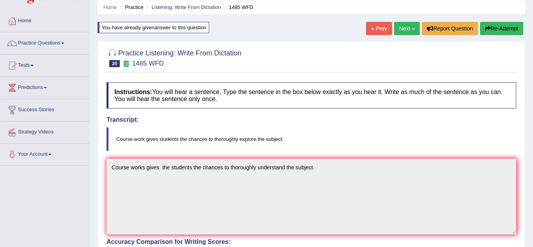
click at [413, 31] on link "Next »" at bounding box center [407, 28] width 26 height 13
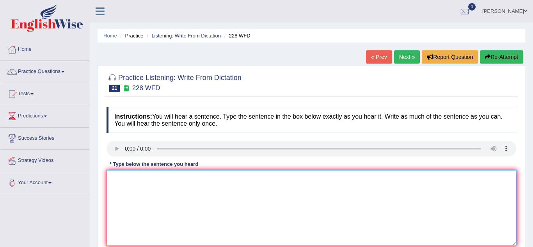
click at [124, 186] on textarea at bounding box center [310, 208] width 409 height 76
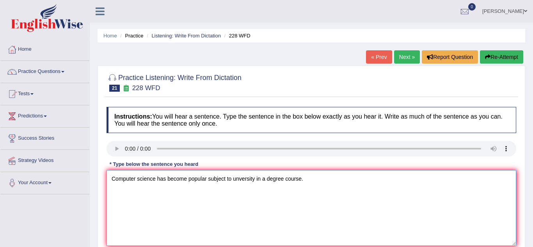
type textarea "Computer science has become popular subject to unversity in a degree course."
click at [96, 204] on div "Home Practice Listening: Write From Dictation 228 WFD « Prev Next » Report Ques…" at bounding box center [311, 195] width 443 height 390
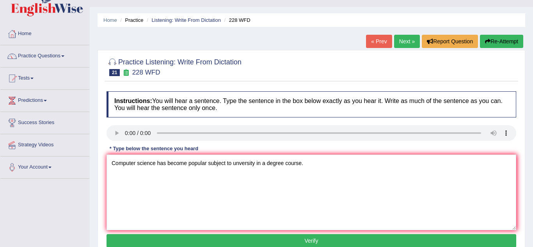
scroll to position [31, 0]
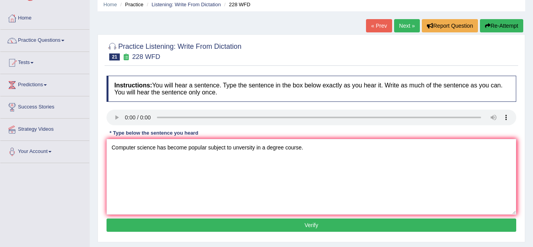
click at [166, 221] on button "Verify" at bounding box center [310, 224] width 409 height 13
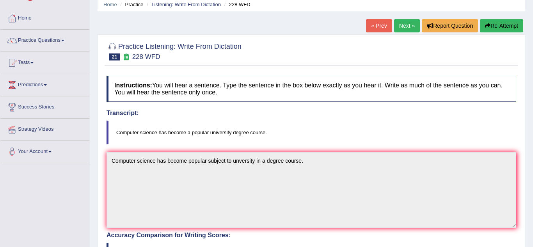
click at [101, 204] on div "Practice Listening: Write From Dictation 21 228 WFD Instructions: You will hear…" at bounding box center [310, 241] width 427 height 414
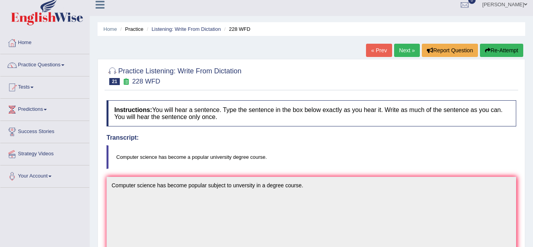
scroll to position [0, 0]
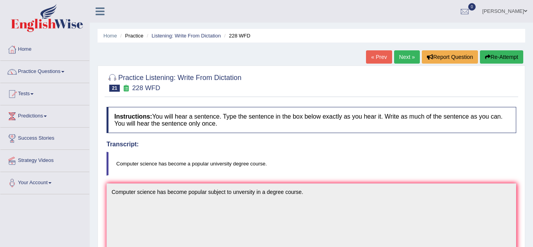
click at [410, 59] on link "Next »" at bounding box center [407, 56] width 26 height 13
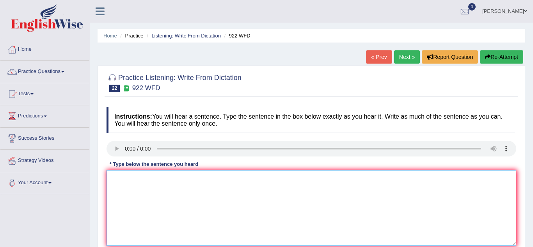
click at [130, 205] on textarea at bounding box center [310, 208] width 409 height 76
type textarea "Students intending to enter the conference must register first."
click at [90, 205] on div "Home Practice Listening: Write From Dictation 922 WFD « Prev Next » Report Ques…" at bounding box center [311, 195] width 443 height 390
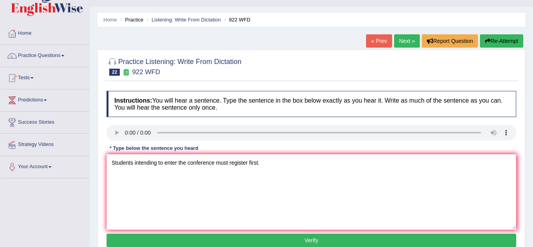
scroll to position [31, 0]
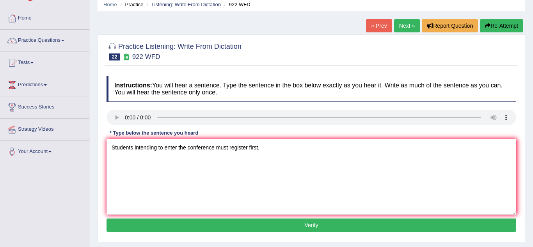
click at [163, 228] on button "Verify" at bounding box center [310, 224] width 409 height 13
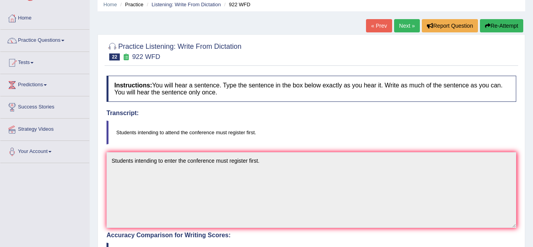
click at [94, 212] on div "Home Practice Listening: Write From Dictation 922 WFD « Prev Next » Report Ques…" at bounding box center [311, 211] width 443 height 485
click at [404, 26] on link "Next »" at bounding box center [407, 25] width 26 height 13
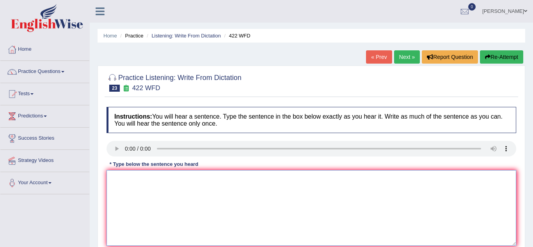
click at [124, 184] on textarea at bounding box center [310, 208] width 409 height 76
type textarea "The most important details in this argument are missing."
click at [104, 209] on div "Practice Listening: Write From Dictation 23 422 WFD Instructions: You will hear…" at bounding box center [310, 170] width 427 height 208
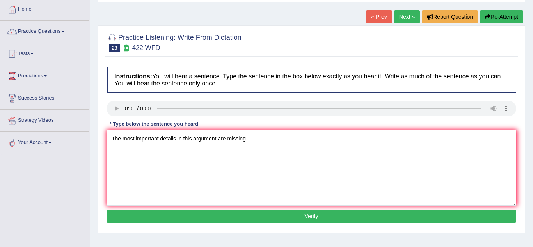
scroll to position [47, 0]
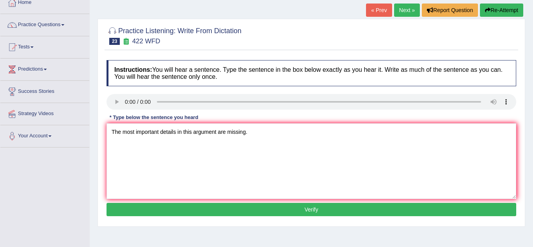
click at [142, 213] on button "Verify" at bounding box center [310, 209] width 409 height 13
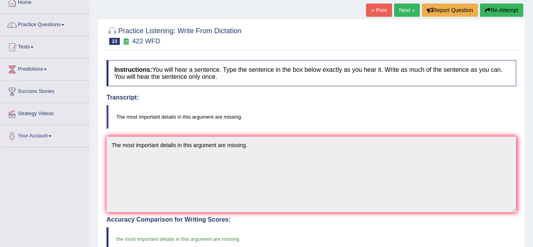
click at [99, 201] on div "Practice Listening: Write From Dictation 23 422 WFD Instructions: You will hear…" at bounding box center [310, 226] width 427 height 414
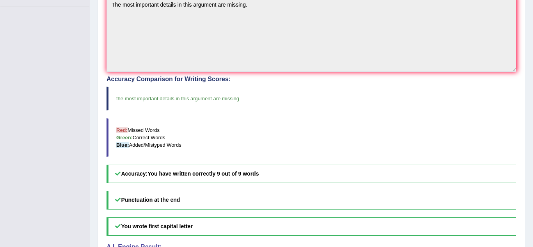
scroll to position [203, 0]
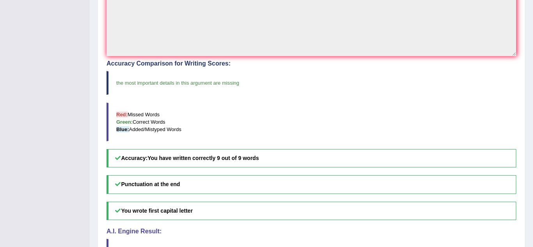
click at [528, 35] on div "Home Practice Listening: Write From Dictation 422 WFD « Prev Next » Report Ques…" at bounding box center [311, 39] width 443 height 485
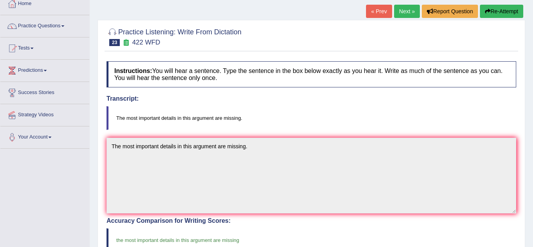
scroll to position [47, 0]
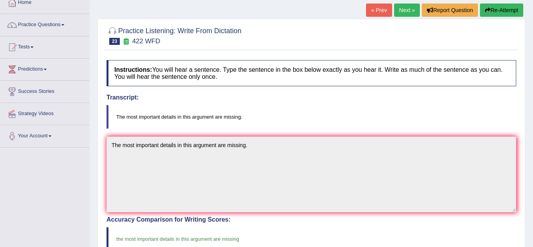
click at [407, 13] on link "Next »" at bounding box center [407, 10] width 26 height 13
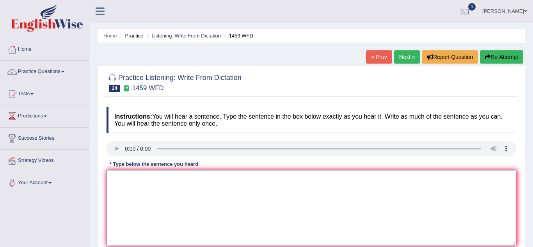
click at [123, 198] on textarea at bounding box center [310, 208] width 409 height 76
type textarea "All experimental and procedures have been in the laboutory manuals."
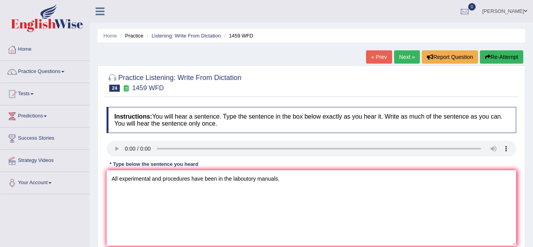
click at [101, 205] on div "Practice Listening: Write From Dictation 24 1459 WFD Instructions: You will hea…" at bounding box center [310, 170] width 427 height 208
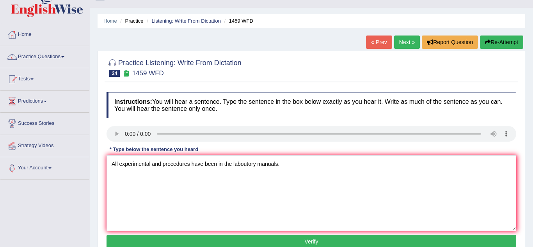
scroll to position [31, 0]
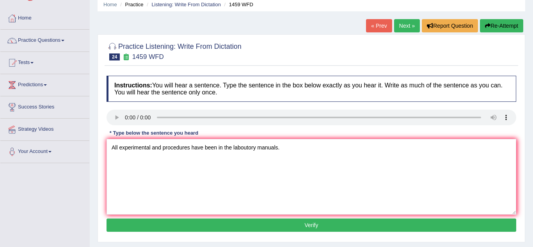
click at [137, 223] on button "Verify" at bounding box center [310, 224] width 409 height 13
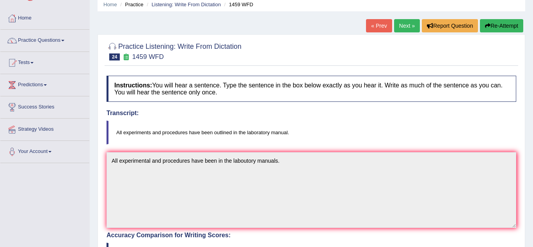
click at [100, 216] on div "Practice Listening: Write From Dictation 24 1459 WFD Instructions: You will hea…" at bounding box center [310, 241] width 427 height 414
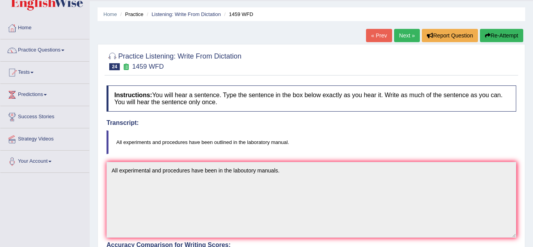
scroll to position [0, 0]
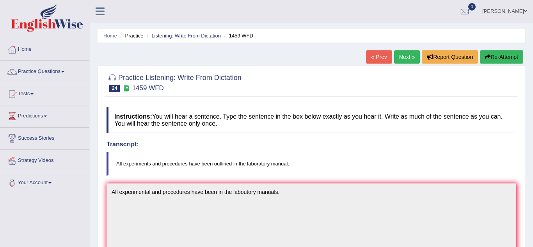
click at [412, 58] on link "Next »" at bounding box center [407, 56] width 26 height 13
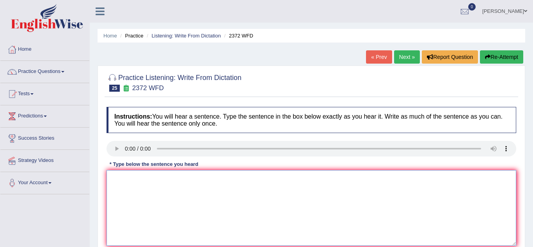
click at [121, 184] on textarea at bounding box center [310, 208] width 409 height 76
type textarea "We must hand in our assignment by the end of the semister."
click at [99, 200] on div "Practice Listening: Write From Dictation 25 2372 WFD Instructions: You will hea…" at bounding box center [310, 170] width 427 height 208
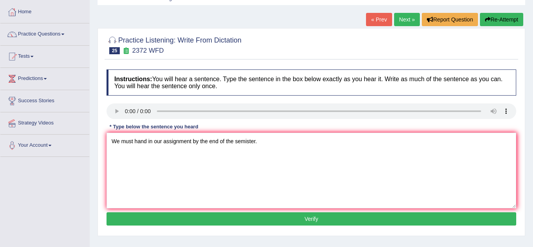
scroll to position [47, 0]
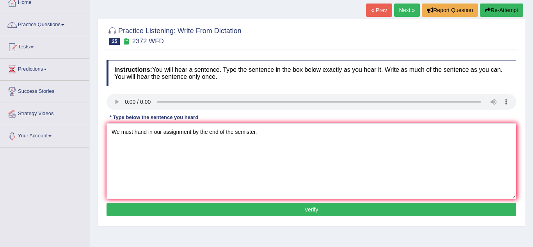
click at [153, 212] on button "Verify" at bounding box center [310, 209] width 409 height 13
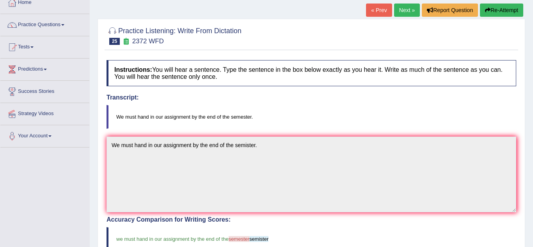
click at [97, 204] on div "Home Practice Listening: Write From Dictation 2372 WFD « Prev Next » Report Que…" at bounding box center [311, 195] width 443 height 485
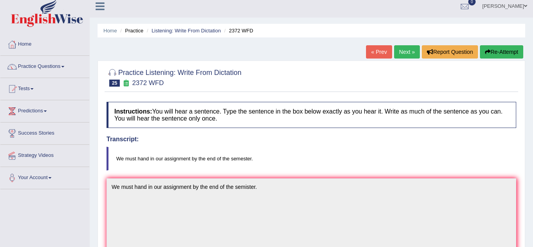
scroll to position [0, 0]
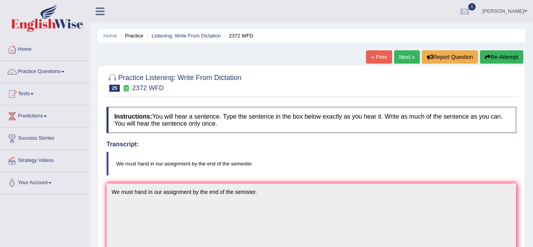
click at [412, 55] on link "Next »" at bounding box center [407, 56] width 26 height 13
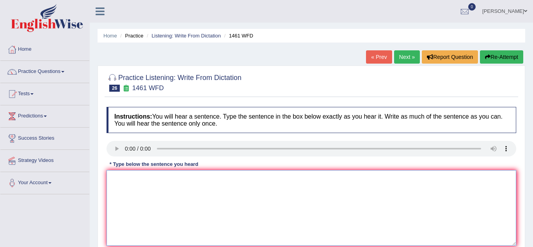
click at [119, 176] on textarea at bounding box center [310, 208] width 409 height 76
type textarea "My sister runs a business about small toys."
click at [99, 201] on div "Practice Listening: Write From Dictation 26 1461 WFD Instructions: You will hea…" at bounding box center [310, 170] width 427 height 208
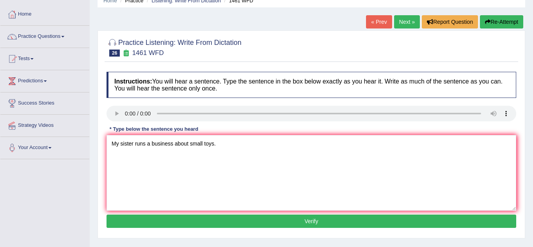
scroll to position [47, 0]
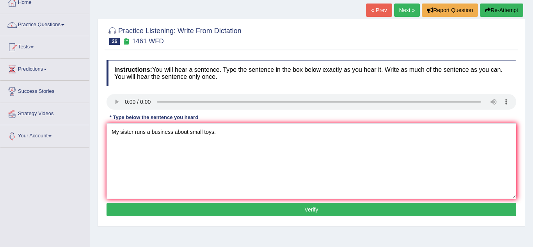
click at [143, 209] on button "Verify" at bounding box center [310, 209] width 409 height 13
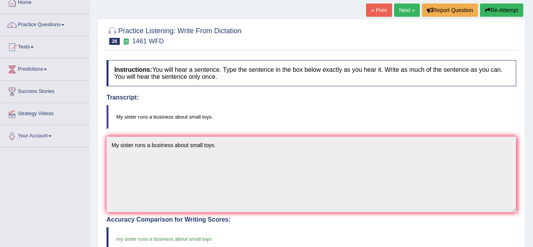
click at [97, 201] on div "Home Practice Listening: Write From Dictation 1461 WFD « Prev Next » Report Que…" at bounding box center [311, 195] width 443 height 485
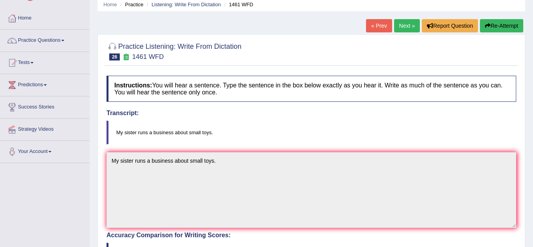
click at [407, 25] on link "Next »" at bounding box center [407, 25] width 26 height 13
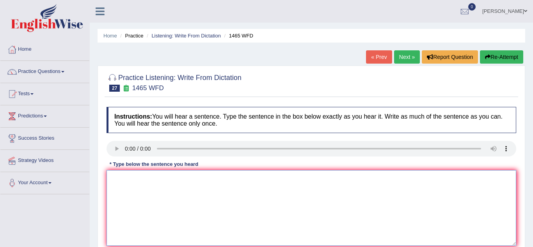
click at [127, 187] on textarea at bounding box center [310, 208] width 409 height 76
type textarea "You can find the complete form on the website."
click at [101, 201] on div "Practice Listening: Write From Dictation 27 1465 WFD Instructions: You will hea…" at bounding box center [310, 170] width 427 height 208
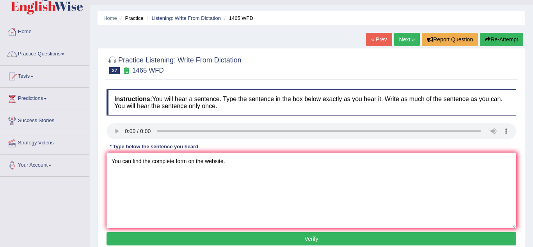
scroll to position [31, 0]
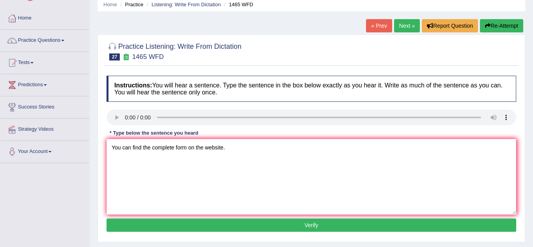
click at [133, 222] on button "Verify" at bounding box center [310, 224] width 409 height 13
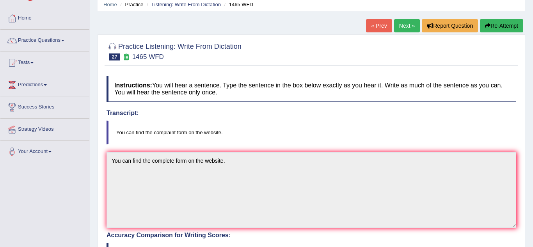
click at [94, 220] on div "Home Practice Listening: Write From Dictation 1465 WFD « Prev Next » Report Que…" at bounding box center [311, 211] width 443 height 485
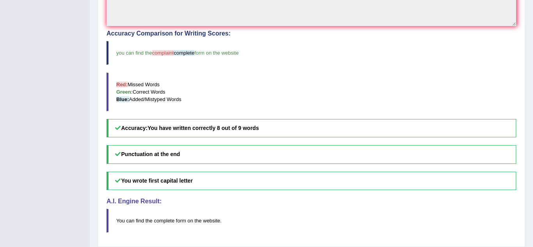
scroll to position [234, 0]
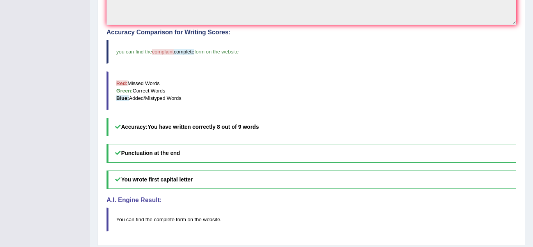
click at [383, 65] on div "Accuracy Comparison for Writing Scores: you can find the complaint complete for…" at bounding box center [310, 82] width 409 height 107
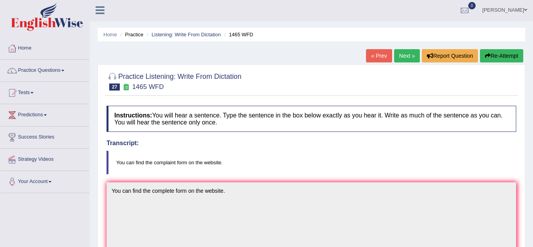
scroll to position [0, 0]
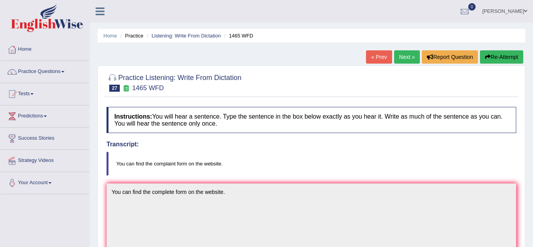
click at [410, 60] on link "Next »" at bounding box center [407, 56] width 26 height 13
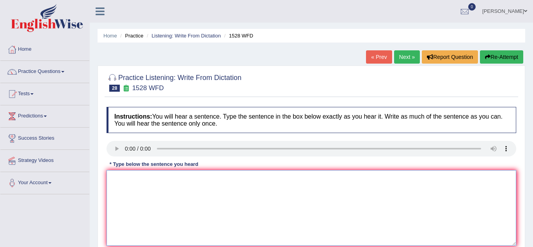
click at [143, 214] on textarea at bounding box center [310, 208] width 409 height 76
click at [223, 178] on textarea "We are looking at methods that are both pracrical and engaging." at bounding box center [310, 208] width 409 height 76
type textarea "We are looking at methods that are both practical and engaging."
click at [100, 199] on div "Practice Listening: Write From Dictation 28 1528 WFD Instructions: You will hea…" at bounding box center [310, 170] width 427 height 208
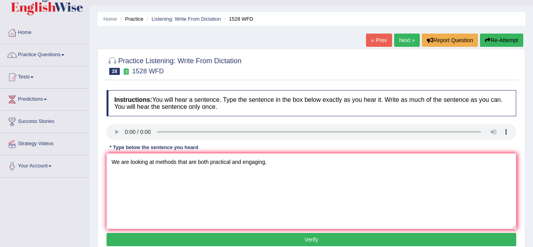
scroll to position [31, 0]
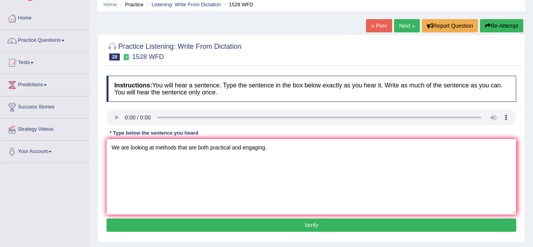
click at [114, 222] on button "Verify" at bounding box center [310, 224] width 409 height 13
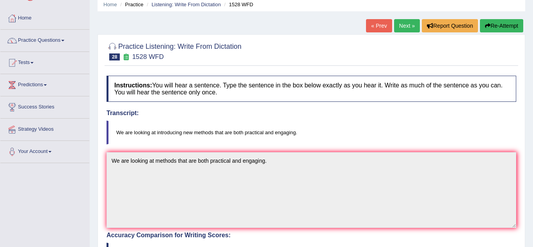
click at [97, 216] on div "Practice Listening: Write From Dictation 28 1528 WFD Instructions: You will hea…" at bounding box center [310, 241] width 427 height 414
click at [403, 25] on link "Next »" at bounding box center [407, 25] width 26 height 13
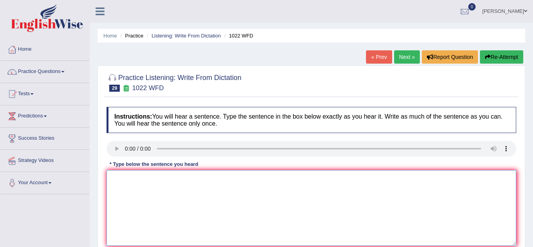
click at [129, 214] on textarea at bounding box center [310, 208] width 409 height 76
type textarea "m"
click at [122, 181] on textarea "Matermatics prodives both understing and analysing data" at bounding box center [310, 208] width 409 height 76
click at [255, 184] on textarea "Mathermatics prodives both understing and analysing data" at bounding box center [310, 208] width 409 height 76
type textarea "Mathermatics prodives both understing and analysing data."
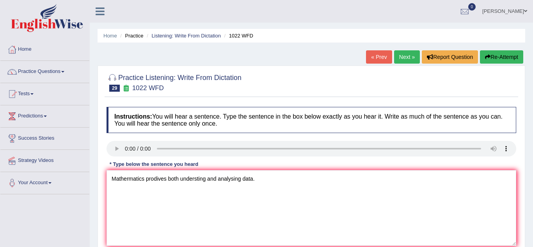
click at [99, 201] on div "Practice Listening: Write From Dictation 29 1022 WFD Instructions: You will hea…" at bounding box center [310, 170] width 427 height 208
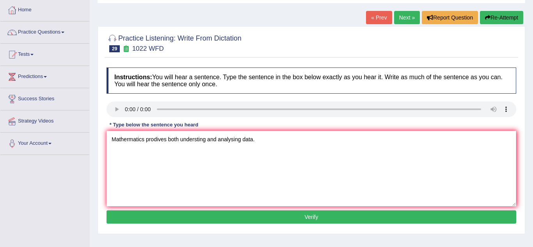
scroll to position [47, 0]
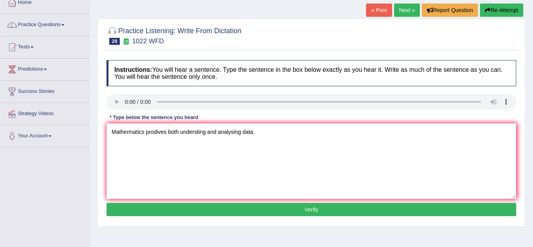
click at [178, 210] on button "Verify" at bounding box center [310, 209] width 409 height 13
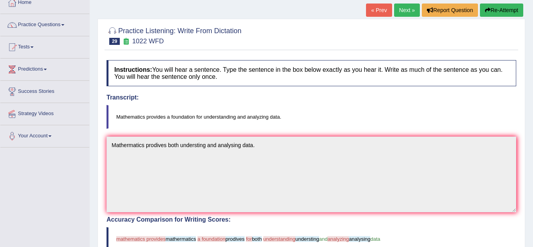
click at [99, 214] on div "Practice Listening: Write From Dictation 29 1022 WFD Instructions: You will hea…" at bounding box center [310, 226] width 427 height 414
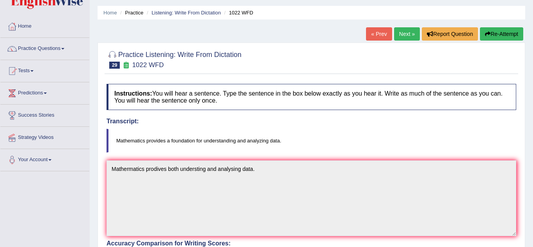
scroll to position [16, 0]
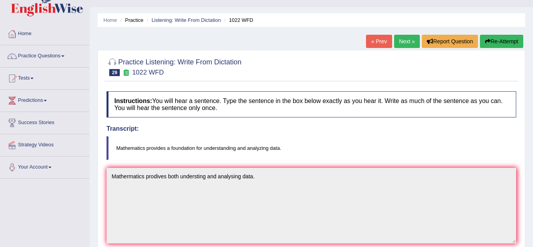
click at [497, 47] on button "Re-Attempt" at bounding box center [501, 41] width 43 height 13
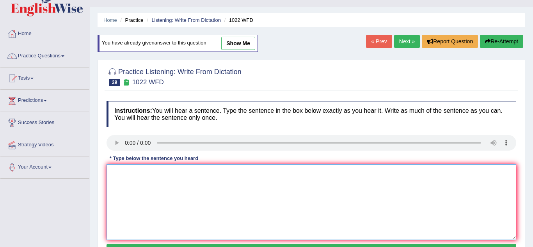
click at [124, 190] on textarea at bounding box center [310, 202] width 409 height 76
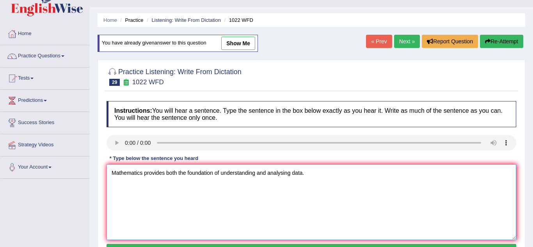
type textarea "Mathematics provides both the foundation of understanding and analysing data."
click at [101, 191] on div "Practice Listening: Write From Dictation 29 1022 WFD Instructions: You will hea…" at bounding box center [310, 164] width 427 height 208
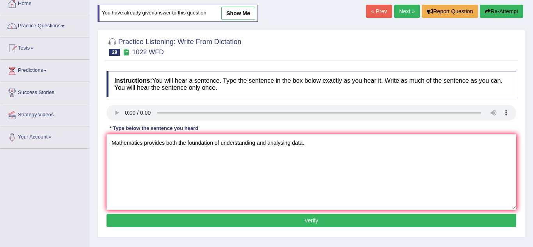
scroll to position [47, 0]
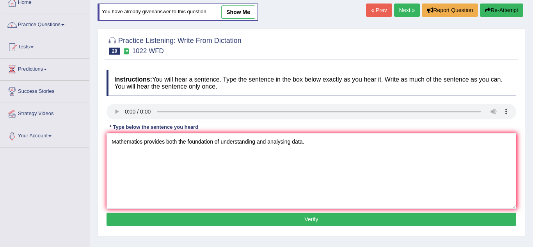
click at [161, 224] on button "Verify" at bounding box center [310, 219] width 409 height 13
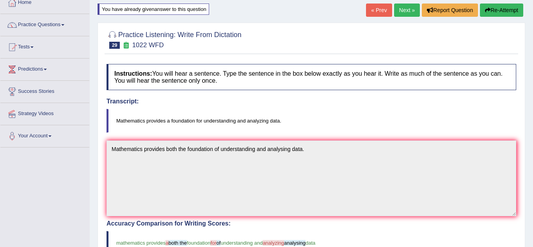
click at [101, 209] on div "Practice Listening: Write From Dictation 29 1022 WFD Instructions: You will hea…" at bounding box center [310, 230] width 427 height 414
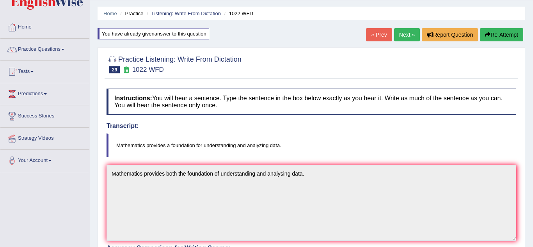
scroll to position [16, 0]
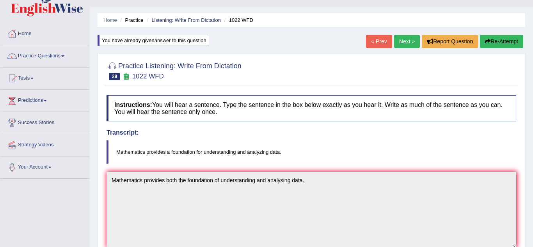
click at [400, 37] on link "Next »" at bounding box center [407, 41] width 26 height 13
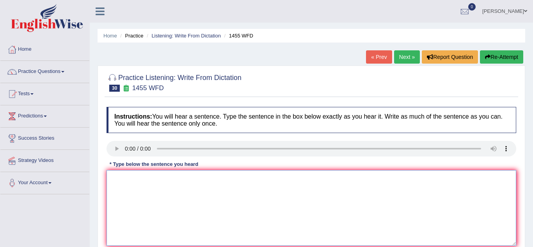
click at [128, 178] on textarea at bounding box center [310, 208] width 409 height 76
type textarea "You must wear a hardhat on the construction site."
click at [101, 192] on div "Practice Listening: Write From Dictation 30 1455 WFD Instructions: You will hea…" at bounding box center [310, 170] width 427 height 208
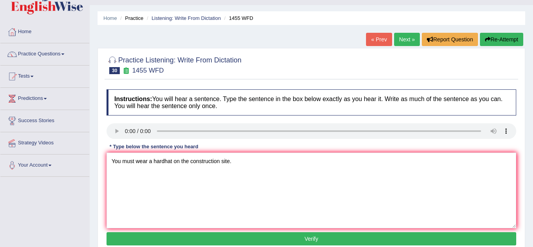
scroll to position [31, 0]
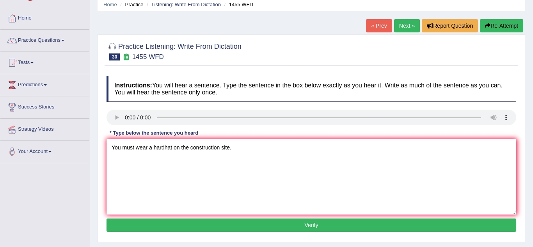
click at [158, 225] on button "Verify" at bounding box center [310, 224] width 409 height 13
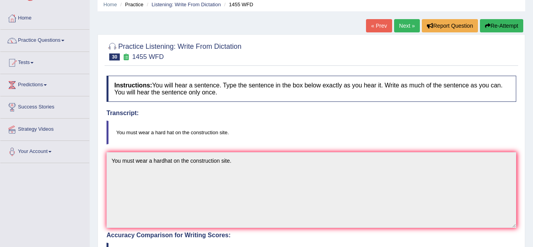
click at [101, 229] on div "Practice Listening: Write From Dictation 30 1455 WFD Instructions: You will hea…" at bounding box center [310, 241] width 427 height 414
click at [409, 26] on link "Next »" at bounding box center [407, 25] width 26 height 13
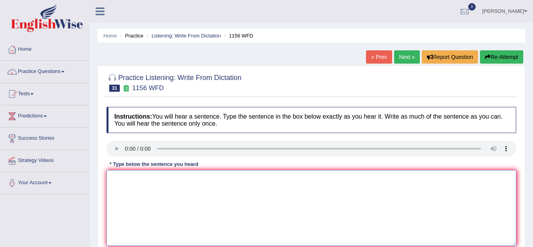
click at [122, 180] on textarea at bounding box center [310, 208] width 409 height 76
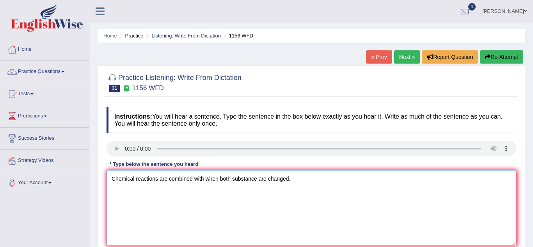
type textarea "Chemical reactions are combined with when both substance are changed."
click at [100, 189] on div "Practice Listening: Write From Dictation 31 1156 WFD Instructions: You will hea…" at bounding box center [310, 170] width 427 height 208
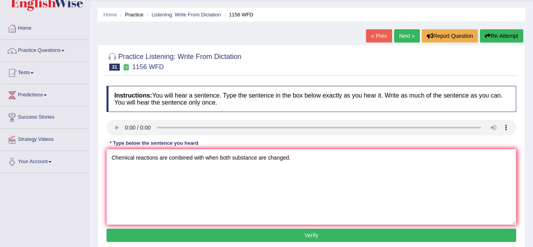
scroll to position [31, 0]
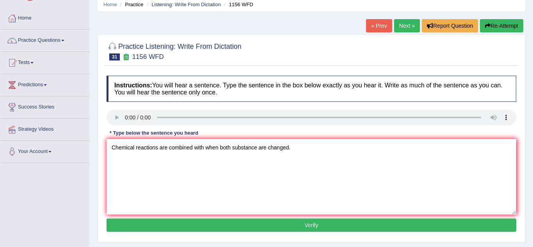
click at [154, 229] on button "Verify" at bounding box center [310, 224] width 409 height 13
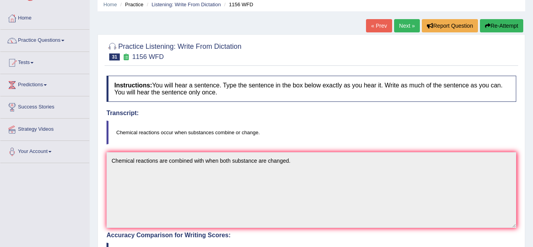
click at [100, 220] on div "Practice Listening: Write From Dictation 31 1156 WFD Instructions: You will hea…" at bounding box center [310, 241] width 427 height 414
click at [511, 24] on button "Re-Attempt" at bounding box center [501, 25] width 43 height 13
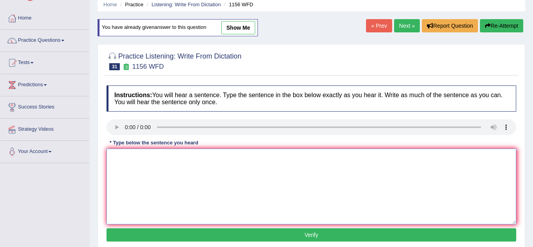
click at [124, 188] on textarea at bounding box center [310, 187] width 409 height 76
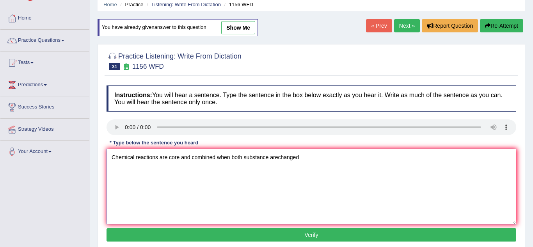
click at [277, 157] on textarea "Chemical reactions are core and combined when both substance arechanged" at bounding box center [310, 187] width 409 height 76
click at [302, 156] on textarea "Chemical reactions are core and combined when both substance are changed" at bounding box center [310, 187] width 409 height 76
type textarea "Chemical reactions are core and combined when both substance are changed."
click at [297, 236] on button "Verify" at bounding box center [310, 234] width 409 height 13
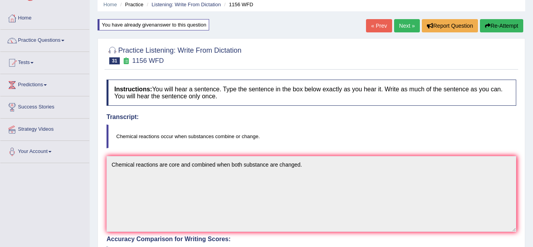
click at [99, 218] on div "Practice Listening: Write From Dictation 31 1156 WFD Instructions: You will hea…" at bounding box center [310, 245] width 427 height 414
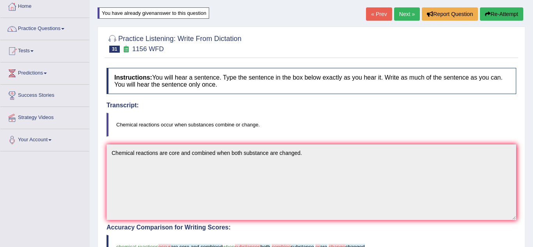
scroll to position [31, 0]
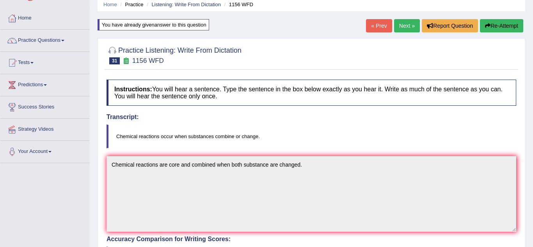
click at [500, 27] on button "Re-Attempt" at bounding box center [501, 25] width 43 height 13
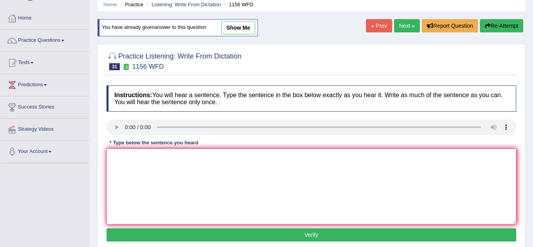
click at [121, 164] on textarea at bounding box center [310, 187] width 409 height 76
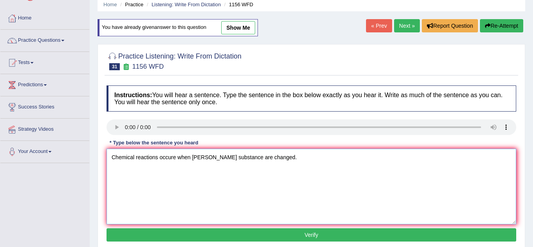
click at [232, 157] on textarea "Chemical reactions occure when bothe substance are changed." at bounding box center [310, 187] width 409 height 76
click at [207, 157] on textarea "Chemical reactions occure when bothe substance are changed." at bounding box center [310, 187] width 409 height 76
type textarea "Chemical reactions occure when both combined substance are changed."
click at [256, 234] on button "Verify" at bounding box center [310, 234] width 409 height 13
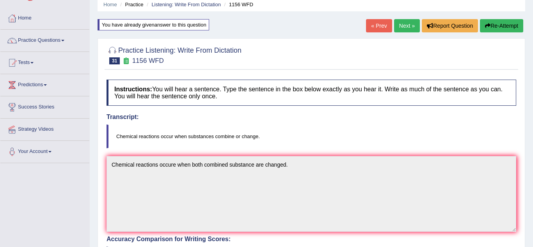
click at [100, 205] on div "Practice Listening: Write From Dictation 31 1156 WFD Instructions: You will hea…" at bounding box center [310, 245] width 427 height 414
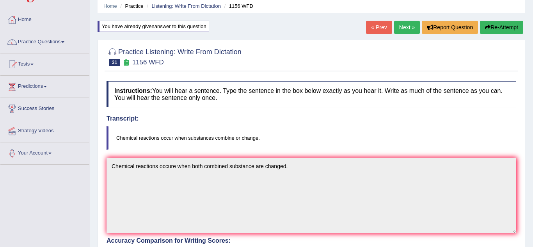
scroll to position [28, 0]
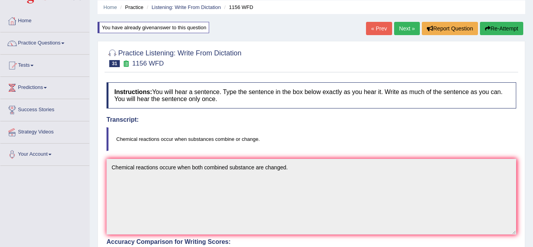
click at [510, 30] on button "Re-Attempt" at bounding box center [501, 28] width 43 height 13
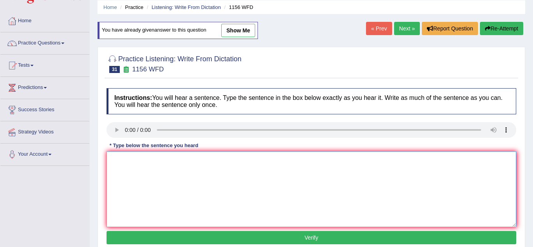
click at [122, 165] on textarea at bounding box center [310, 189] width 409 height 76
type textarea "Chemical reaction occure or combined when both substance are changed."
click at [116, 239] on button "Verify" at bounding box center [310, 237] width 409 height 13
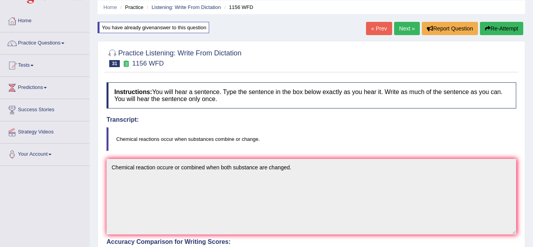
click at [99, 225] on div "Practice Listening: Write From Dictation 31 1156 WFD Instructions: You will hea…" at bounding box center [310, 248] width 427 height 414
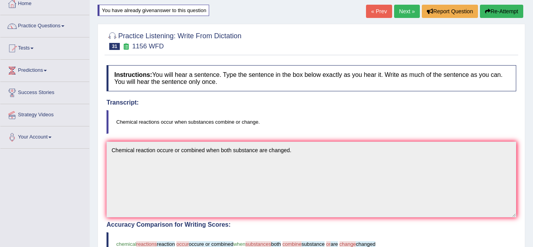
scroll to position [44, 0]
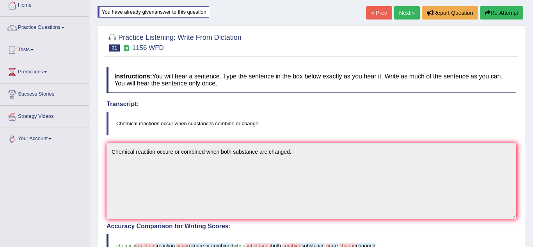
click at [517, 17] on button "Re-Attempt" at bounding box center [501, 12] width 43 height 13
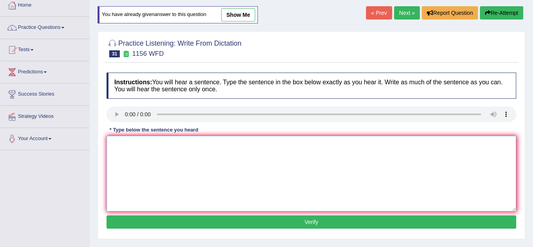
click at [135, 163] on textarea at bounding box center [310, 174] width 409 height 76
type textarea "Chemical reaction occure when both substance are changed."
click at [158, 223] on button "Verify" at bounding box center [310, 221] width 409 height 13
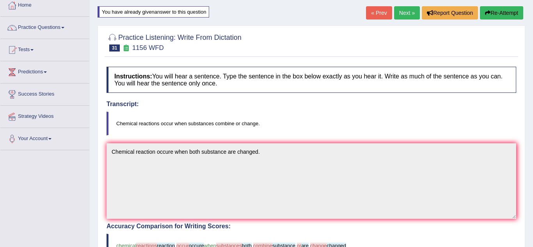
click at [96, 216] on div "Home Practice Listening: Write From Dictation 1156 WFD You have already given a…" at bounding box center [311, 200] width 443 height 489
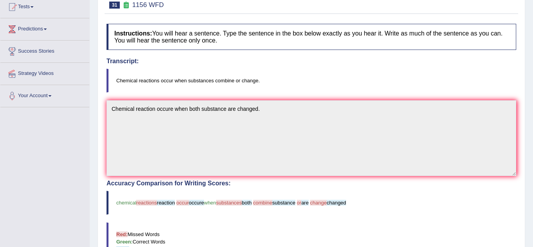
scroll to position [44, 0]
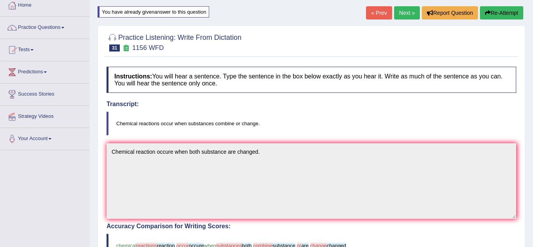
click at [485, 11] on icon "button" at bounding box center [487, 12] width 5 height 5
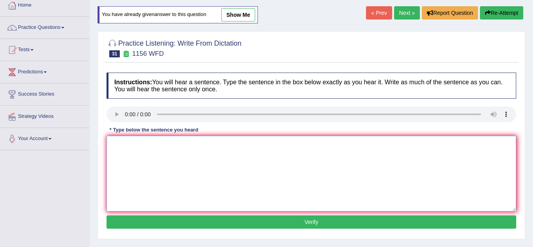
click at [122, 162] on textarea at bounding box center [310, 174] width 409 height 76
click at [178, 146] on textarea "Chemical reaction occure or combined substance are changed." at bounding box center [310, 174] width 409 height 76
type textarea "Chemical reaction occure when both combined substance are changed."
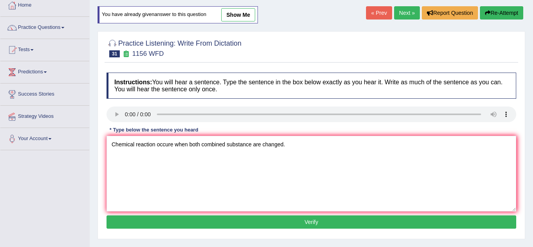
click at [291, 227] on button "Verify" at bounding box center [310, 221] width 409 height 13
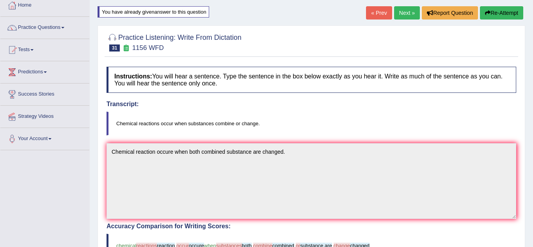
click at [95, 204] on div "Home Practice Listening: Write From Dictation 1156 WFD You have already given a…" at bounding box center [311, 200] width 443 height 489
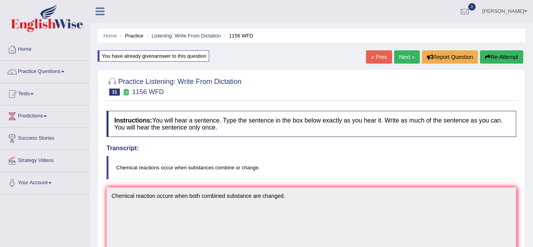
click at [486, 60] on button "Re-Attempt" at bounding box center [501, 56] width 43 height 13
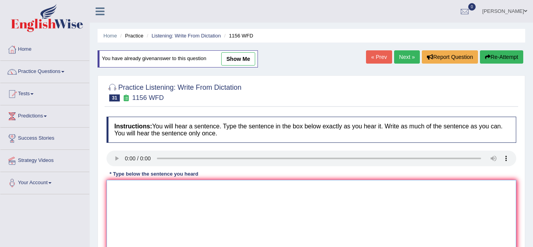
click at [140, 213] on textarea at bounding box center [310, 218] width 409 height 76
type textarea "Chemial reaction occure when combined substance are changed."
click at [98, 198] on div "Practice Listening: Write From Dictation 31 1156 WFD Instructions: You will hea…" at bounding box center [310, 179] width 427 height 208
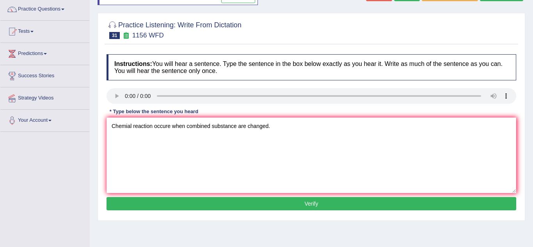
scroll to position [78, 0]
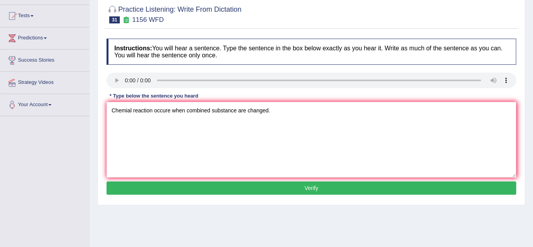
click at [118, 191] on button "Verify" at bounding box center [310, 187] width 409 height 13
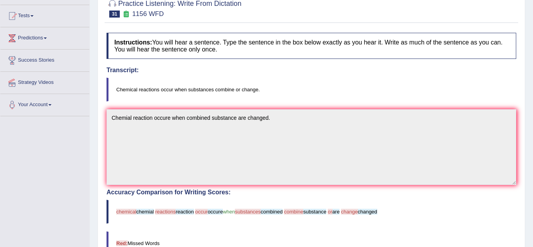
click at [99, 188] on div "Practice Listening: Write From Dictation 31 1156 WFD Instructions: You will hea…" at bounding box center [310, 198] width 427 height 414
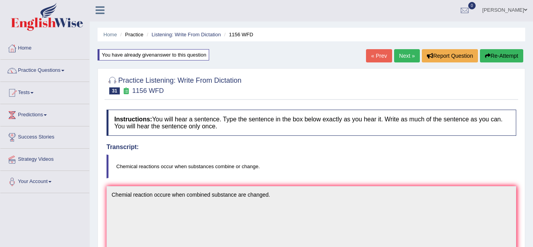
scroll to position [0, 0]
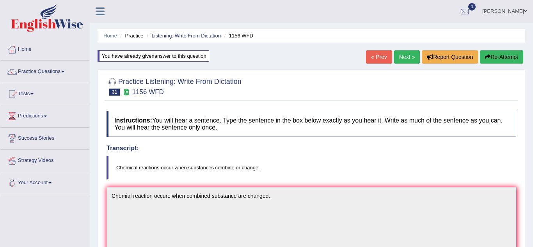
click at [498, 57] on button "Re-Attempt" at bounding box center [501, 56] width 43 height 13
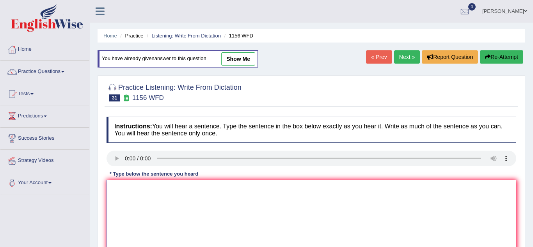
click at [122, 194] on textarea at bounding box center [310, 218] width 409 height 76
type textarea "Chemical reaction occure when substance combined are changed."
click at [92, 197] on div "Home Practice Listening: Write From Dictation 1156 WFD You have already given a…" at bounding box center [311, 195] width 443 height 390
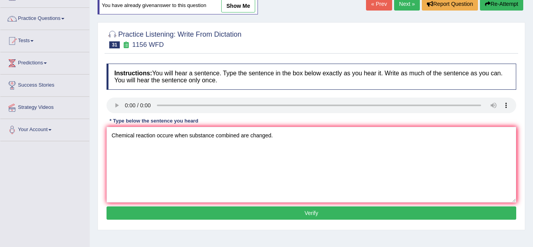
scroll to position [62, 0]
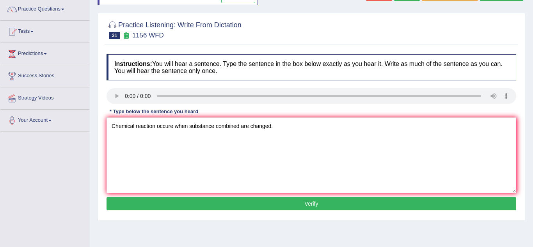
click at [212, 206] on button "Verify" at bounding box center [310, 203] width 409 height 13
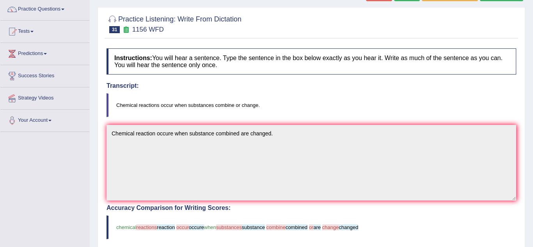
click at [98, 207] on div "Practice Listening: Write From Dictation 31 1156 WFD Instructions: You will hea…" at bounding box center [310, 214] width 427 height 414
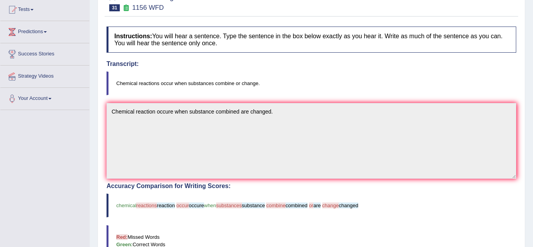
scroll to position [47, 0]
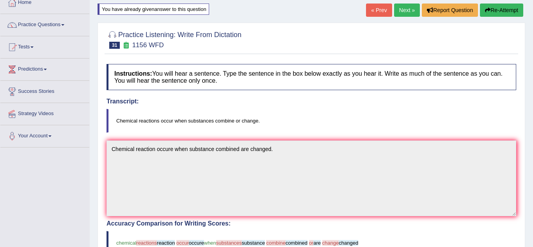
click at [506, 10] on button "Re-Attempt" at bounding box center [501, 10] width 43 height 13
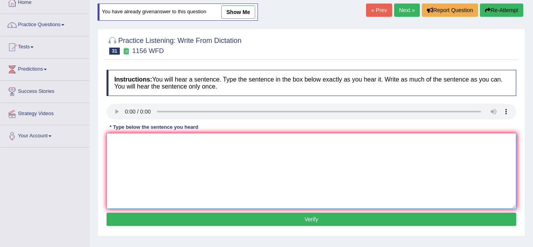
click at [127, 174] on textarea at bounding box center [310, 171] width 409 height 76
click at [238, 142] on textarea "Chemical reaction occure when combined substance are changed." at bounding box center [310, 171] width 409 height 76
type textarea "Chemical reaction occure when substance combined are changed."
click at [245, 219] on button "Verify" at bounding box center [310, 219] width 409 height 13
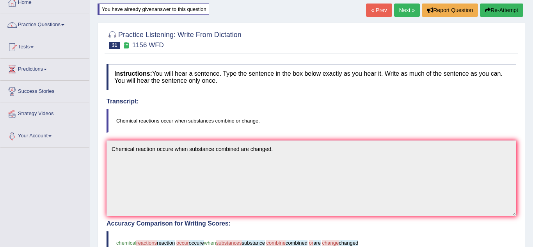
click at [101, 203] on div "Practice Listening: Write From Dictation 31 1156 WFD Instructions: You will hea…" at bounding box center [310, 230] width 427 height 414
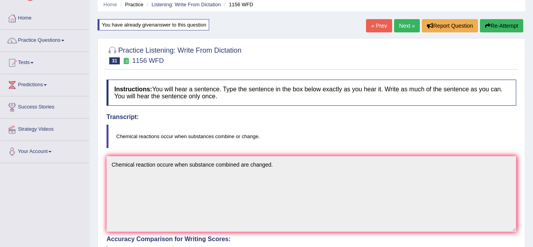
click at [489, 26] on button "Re-Attempt" at bounding box center [501, 25] width 43 height 13
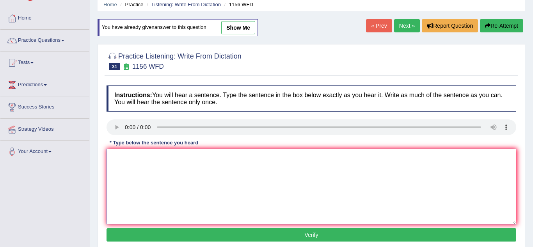
click at [123, 157] on textarea at bounding box center [310, 187] width 409 height 76
type textarea "Chemical reaction occure when combined substance change."
click at [131, 232] on button "Verify" at bounding box center [310, 234] width 409 height 13
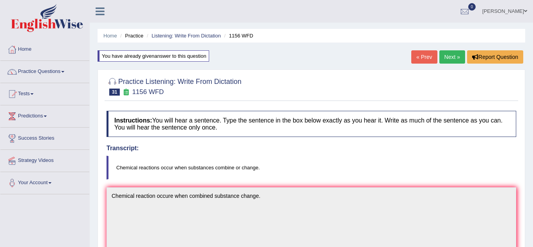
click at [453, 60] on link "Next »" at bounding box center [452, 56] width 26 height 13
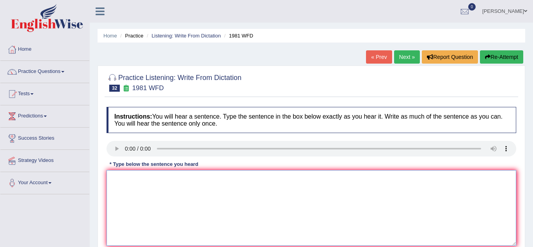
click at [142, 193] on textarea at bounding box center [310, 208] width 409 height 76
type textarea "All of the arguments must be supported by relavante theories."
click at [101, 207] on div "Practice Listening: Write From Dictation 32 1981 WFD Instructions: You will hea…" at bounding box center [310, 170] width 427 height 208
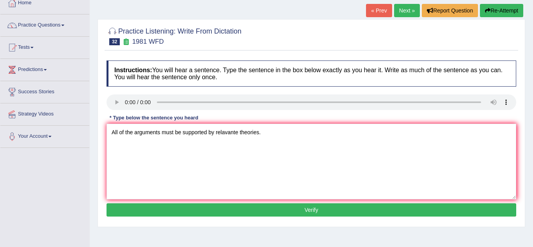
scroll to position [47, 0]
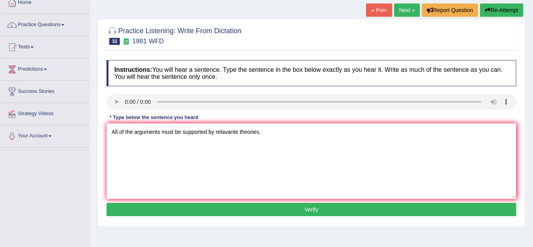
click at [163, 215] on button "Verify" at bounding box center [310, 209] width 409 height 13
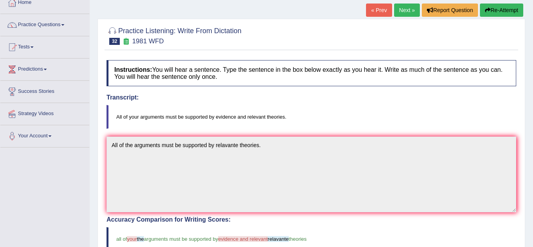
click at [100, 221] on div "Practice Listening: Write From Dictation 32 1981 WFD Instructions: You will hea…" at bounding box center [310, 226] width 427 height 414
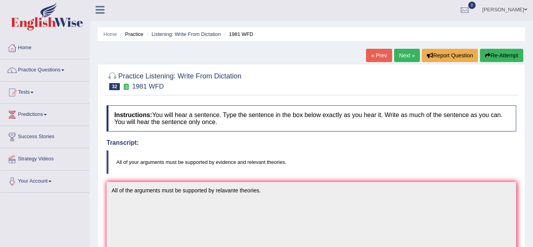
scroll to position [0, 0]
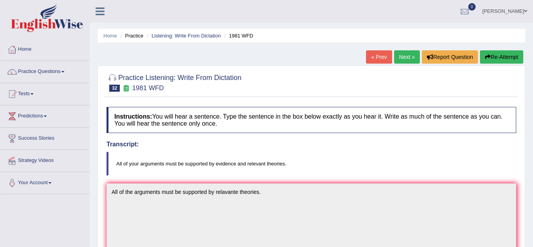
click at [415, 60] on link "Next »" at bounding box center [407, 56] width 26 height 13
